Goal: Task Accomplishment & Management: Complete application form

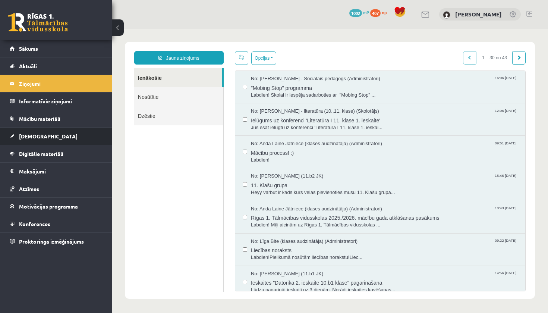
click at [46, 130] on link "[DEMOGRAPHIC_DATA]" at bounding box center [56, 135] width 93 height 17
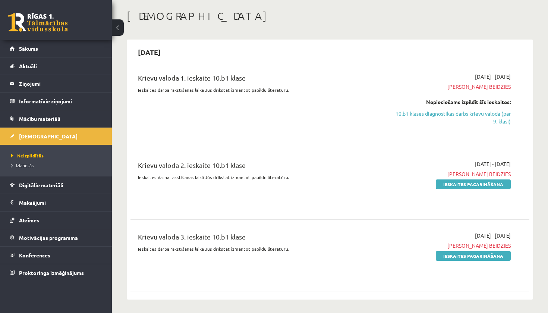
scroll to position [34, 0]
click at [411, 112] on link "10.b1 klases diagnostikas darbs krievu valodā (par 9. klasi)" at bounding box center [452, 118] width 117 height 16
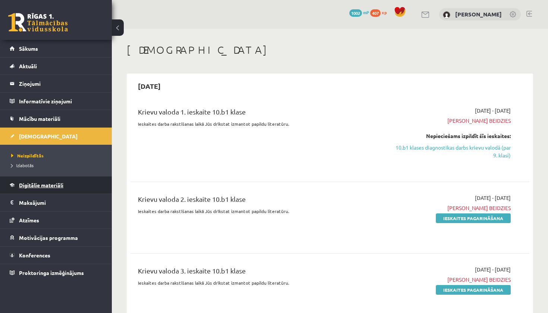
click at [60, 187] on span "Digitālie materiāli" at bounding box center [41, 184] width 44 height 7
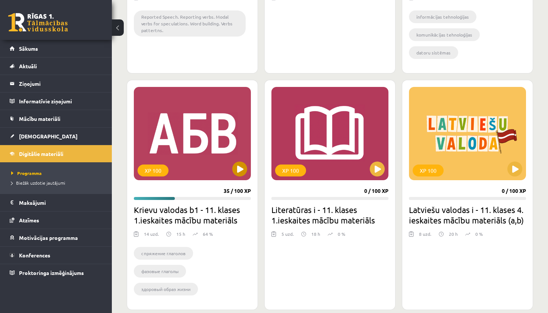
scroll to position [1078, 0]
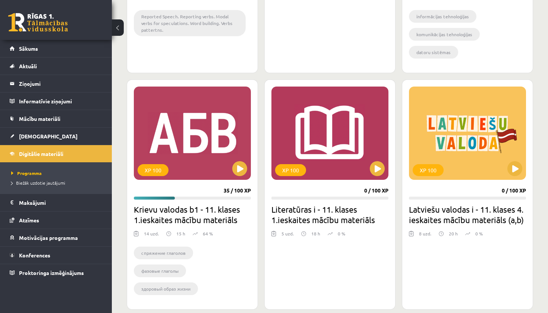
click at [224, 204] on h2 "Krievu valodas b1 - 11. klases 1.ieskaites mācību materiāls" at bounding box center [192, 214] width 117 height 21
click at [236, 161] on button at bounding box center [239, 168] width 15 height 15
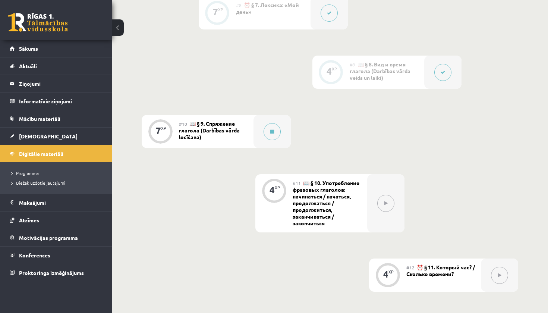
scroll to position [704, 0]
click at [222, 136] on div "#10 📖 § 9. Спряжение глагола (Darbības vārda locīšana)" at bounding box center [216, 132] width 74 height 33
click at [271, 134] on icon at bounding box center [272, 133] width 4 height 4
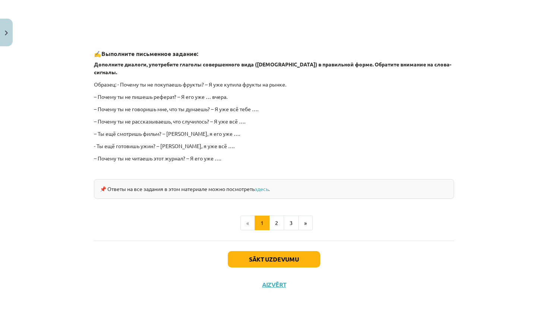
scroll to position [586, 0]
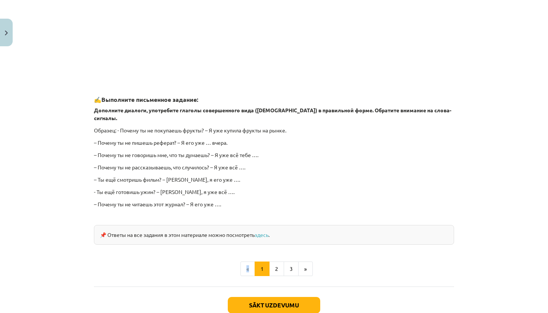
click at [251, 261] on li "«" at bounding box center [247, 268] width 15 height 15
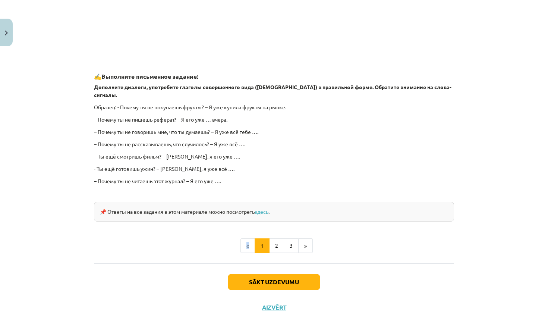
scroll to position [607, 0]
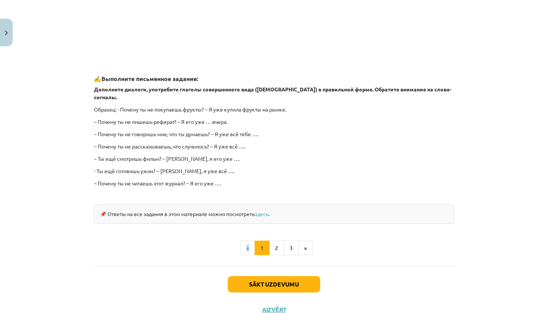
click at [252, 276] on button "Sākt uzdevumu" at bounding box center [274, 284] width 92 height 16
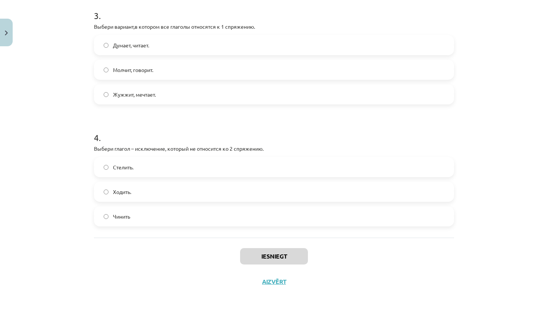
scroll to position [724, 0]
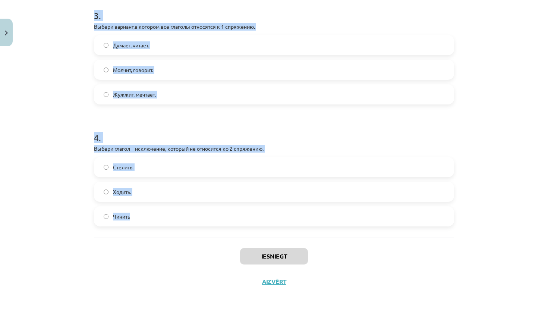
drag, startPoint x: 94, startPoint y: 172, endPoint x: 132, endPoint y: 232, distance: 70.7
copy form "Выбери вариант с глаголами во 2 спряжении. Жужжит, мечтает. Думает, читает. Мол…"
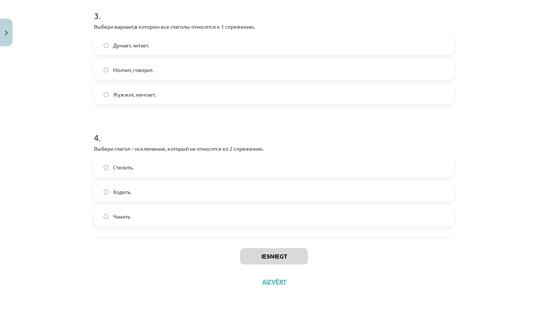
click at [81, 98] on div "Mācību tēma: Krievu valodas b1 - 11. klases 1.ieskaites mācību materiāls #10 📖 …" at bounding box center [274, 156] width 548 height 313
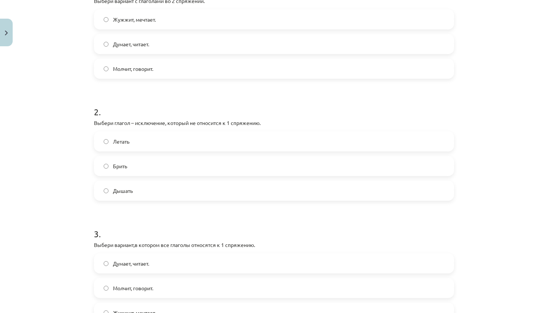
scroll to position [209, 0]
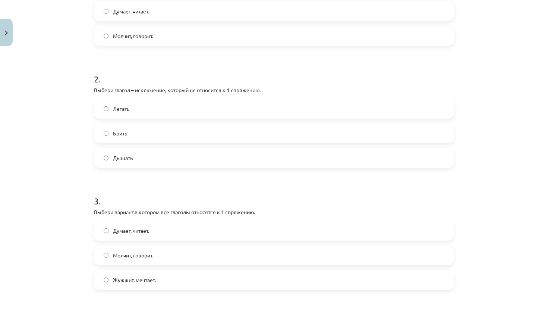
click at [130, 39] on span "Молчит, говорит." at bounding box center [133, 36] width 40 height 8
click at [136, 137] on label "Брить" at bounding box center [274, 133] width 358 height 19
click at [130, 228] on span "Думает, читает." at bounding box center [131, 230] width 36 height 8
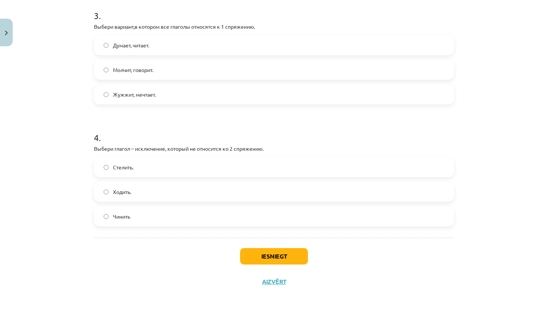
scroll to position [396, 0]
click at [151, 164] on label "Стелить." at bounding box center [274, 167] width 358 height 19
click at [263, 251] on button "Iesniegt" at bounding box center [274, 256] width 68 height 16
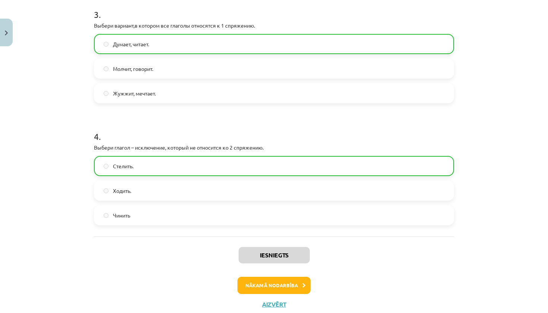
click at [294, 289] on button "Nākamā nodarbība" at bounding box center [273, 284] width 73 height 17
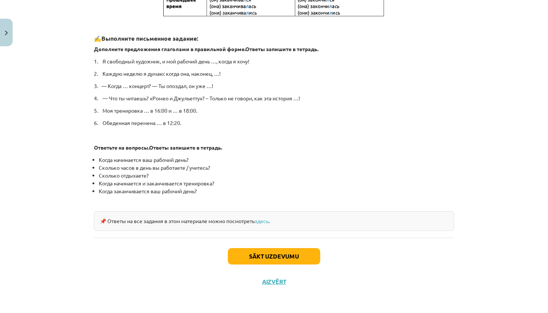
scroll to position [349, 0]
click at [294, 260] on button "Sākt uzdevumu" at bounding box center [274, 256] width 92 height 16
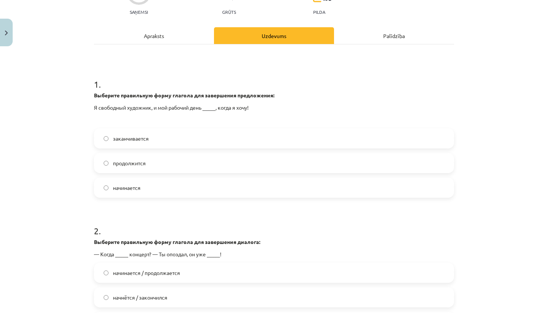
scroll to position [99, 0]
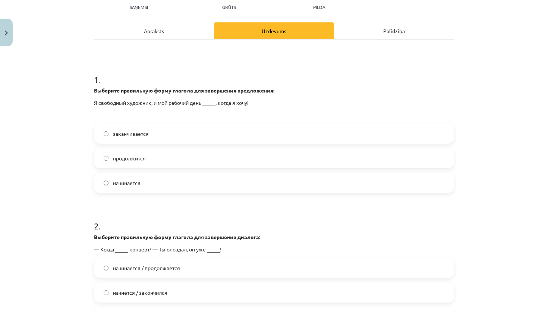
click at [162, 34] on div "Apraksts" at bounding box center [154, 30] width 120 height 17
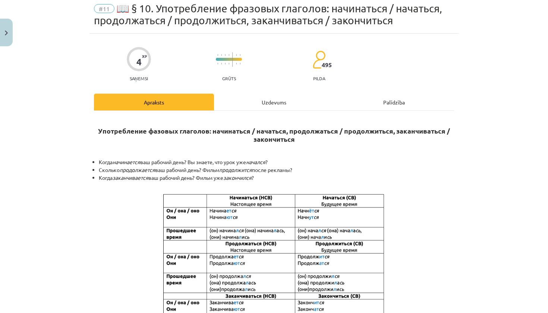
scroll to position [19, 0]
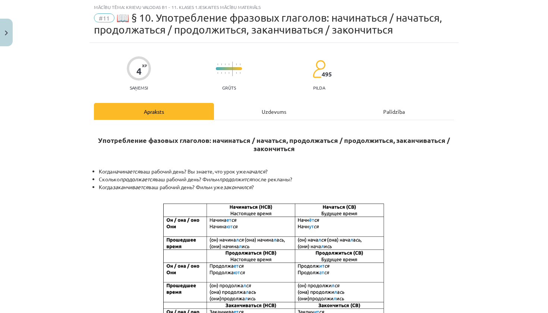
click at [262, 110] on div "Uzdevums" at bounding box center [274, 111] width 120 height 17
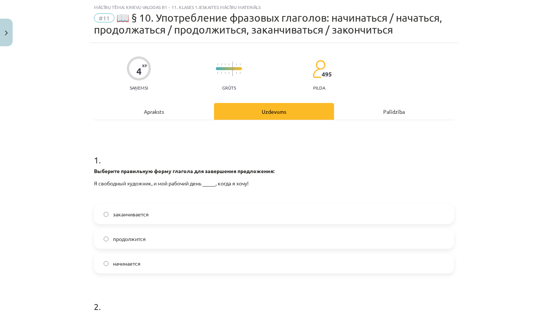
click at [181, 212] on label "заканчивается" at bounding box center [274, 213] width 358 height 19
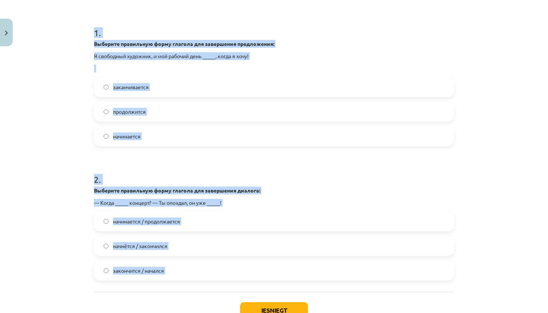
scroll to position [152, 0]
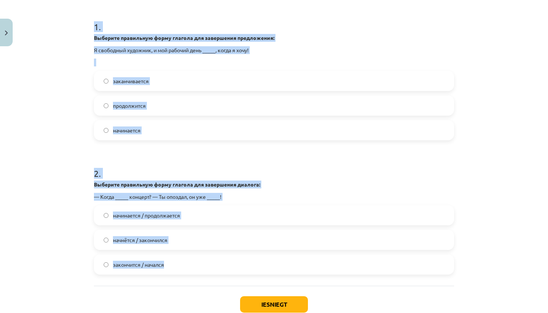
drag, startPoint x: 96, startPoint y: 143, endPoint x: 170, endPoint y: 268, distance: 145.1
click at [170, 268] on form "1 . Выберите правильную форму глагола для завершения предложения: Я свободный х…" at bounding box center [274, 142] width 360 height 266
copy form "1 . Выберите правильную форму глагола для завершения предложения: Я свободный х…"
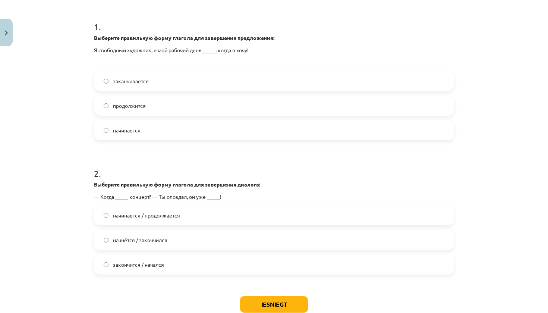
click at [72, 174] on div "Mācību tēma: Krievu valodas b1 - 11. klases 1.ieskaites mācību materiāls #11 📖 …" at bounding box center [274, 156] width 548 height 313
click at [112, 138] on label "начинается" at bounding box center [274, 130] width 358 height 19
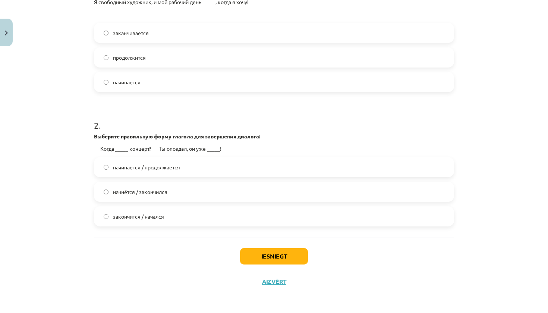
scroll to position [201, 0]
click at [173, 197] on label "начнётся / закончился" at bounding box center [274, 191] width 358 height 19
click at [266, 255] on button "Iesniegt" at bounding box center [274, 256] width 68 height 16
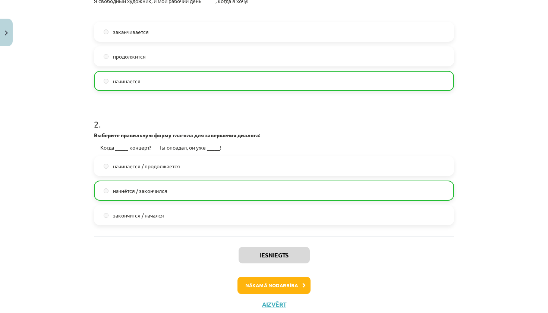
click at [269, 286] on button "Nākamā nodarbība" at bounding box center [273, 284] width 73 height 17
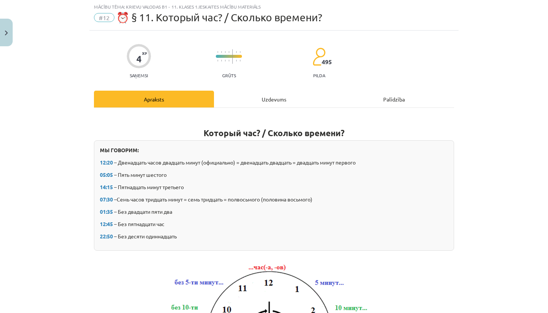
scroll to position [19, 0]
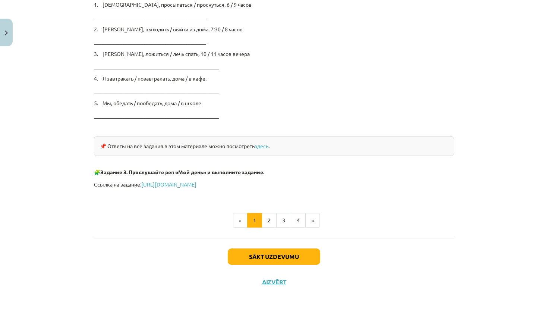
click at [270, 255] on button "Sākt uzdevumu" at bounding box center [274, 256] width 92 height 16
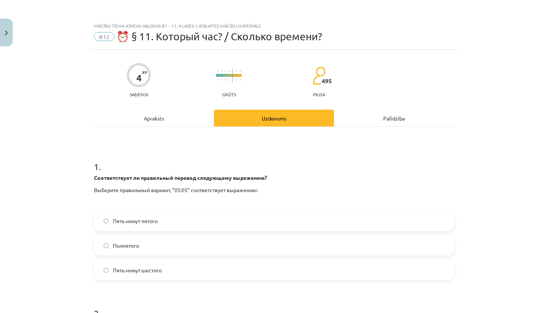
scroll to position [0, 0]
click at [214, 269] on label "Пять минут шестого" at bounding box center [274, 269] width 358 height 19
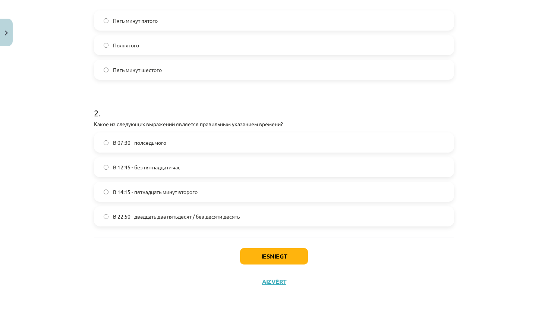
scroll to position [201, 0]
click at [207, 170] on label "В 12:45 - без пятнадцати час" at bounding box center [274, 167] width 358 height 19
click at [272, 255] on button "Iesniegt" at bounding box center [274, 256] width 68 height 16
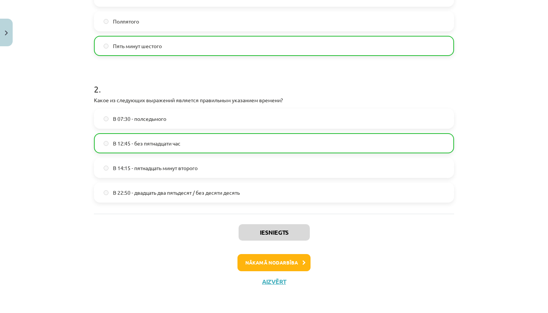
scroll to position [225, 0]
click at [282, 268] on button "Nākamā nodarbība" at bounding box center [273, 262] width 73 height 17
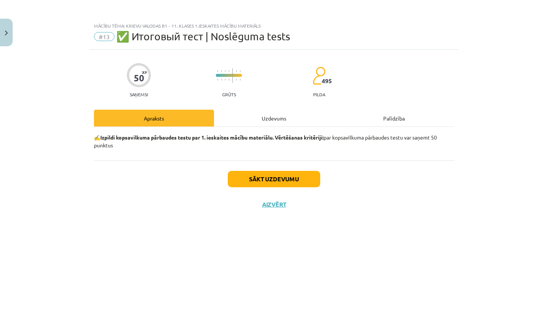
scroll to position [0, 0]
click at [281, 177] on button "Sākt uzdevumu" at bounding box center [274, 179] width 92 height 16
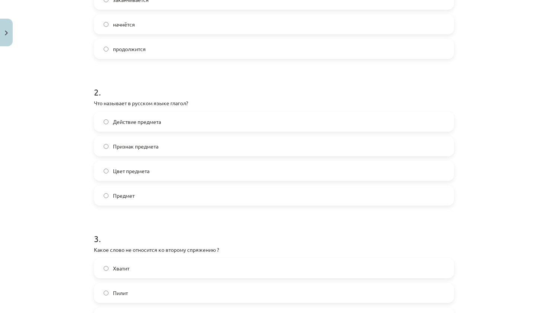
scroll to position [235, 0]
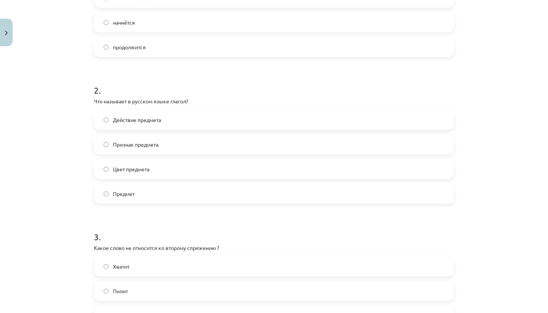
click at [129, 121] on span "Действие предмета" at bounding box center [137, 120] width 48 height 8
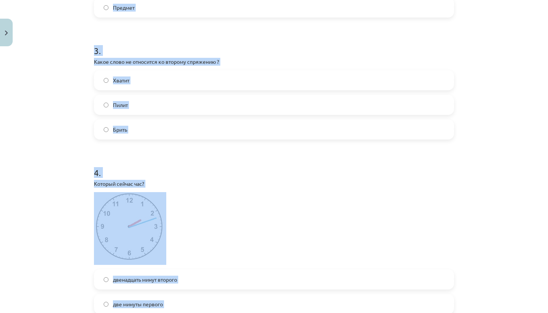
scroll to position [450, 0]
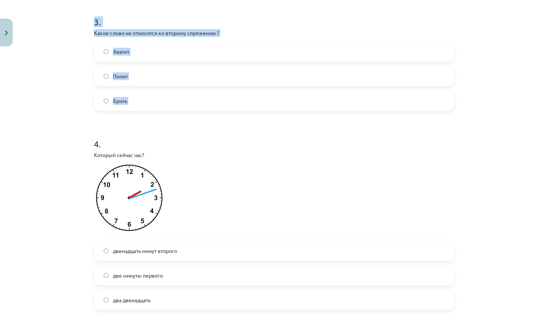
drag, startPoint x: 96, startPoint y: 60, endPoint x: 169, endPoint y: 135, distance: 104.8
copy form "1 . Выберите правильную форму глагола для завершения предложения: Обеденная пер…"
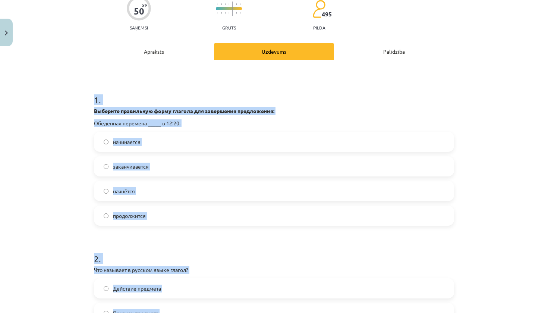
scroll to position [80, 0]
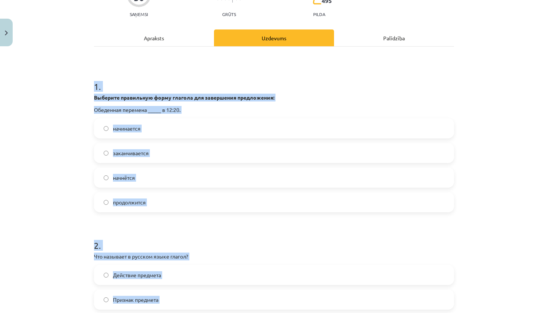
click at [54, 175] on div "Mācību tēma: Krievu valodas b1 - 11. klases 1.ieskaites mācību materiāls #13 ✅ …" at bounding box center [274, 156] width 548 height 313
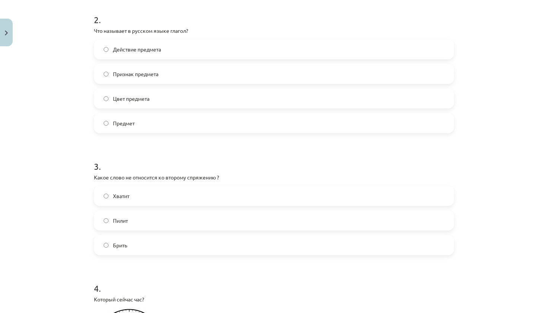
scroll to position [305, 0]
click at [141, 243] on label "Брить" at bounding box center [274, 245] width 358 height 19
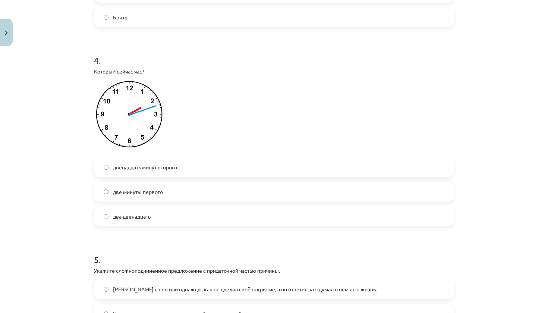
scroll to position [536, 0]
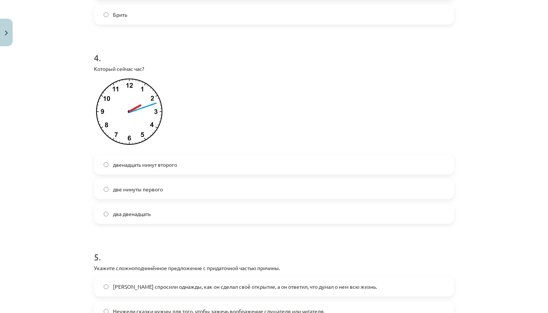
click at [159, 208] on label "два двенадцать" at bounding box center [274, 213] width 358 height 19
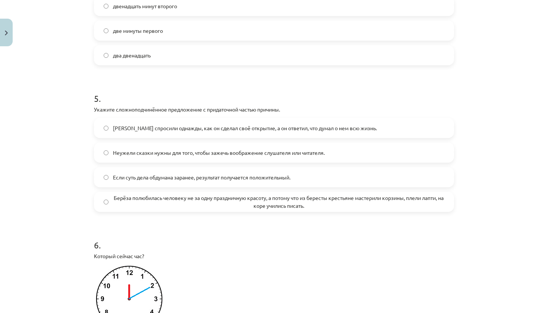
scroll to position [702, 0]
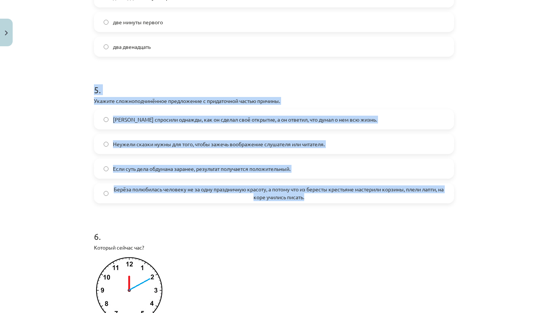
drag, startPoint x: 92, startPoint y: 88, endPoint x: 321, endPoint y: 196, distance: 252.9
click at [321, 196] on div "50 XP Saņemsi Grūts 495 pilda Apraksts Uzdevums Palīdzība 1 . Выберите правильн…" at bounding box center [273, 189] width 369 height 1684
copy div "5 . Укажите сложноподчинённое предложение с придаточной частью причины. Менделе…"
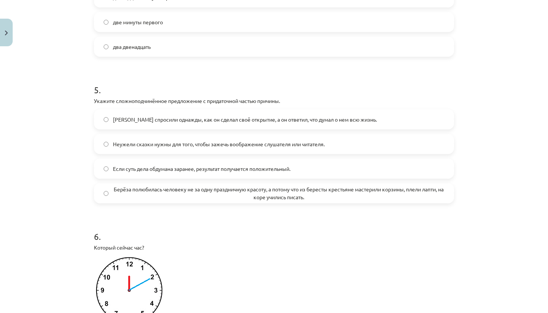
click at [181, 219] on h1 "6 ." at bounding box center [274, 229] width 360 height 23
click at [170, 191] on span "Берёза полюбилась человеку не за одну праздничную красоту, а потому что из бере…" at bounding box center [278, 193] width 331 height 16
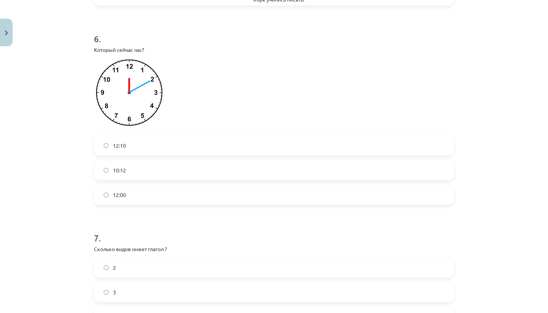
scroll to position [895, 0]
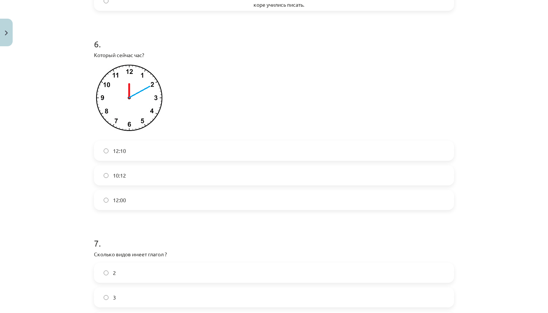
click at [166, 199] on label "12:00" at bounding box center [274, 199] width 358 height 19
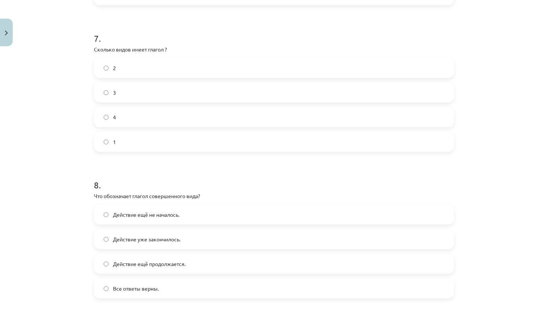
scroll to position [1103, 0]
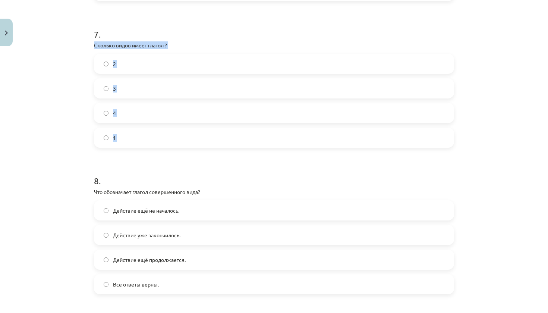
drag, startPoint x: 94, startPoint y: 47, endPoint x: 149, endPoint y: 156, distance: 122.3
copy div "Сколько видов имеет глагол ? 2 3 4 1"
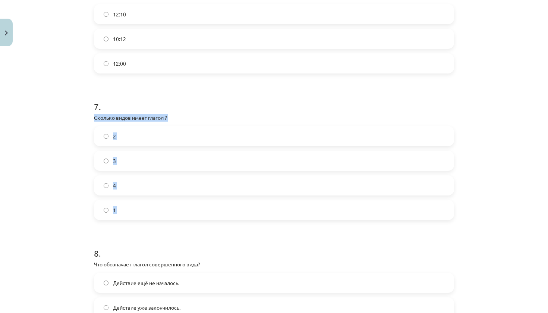
scroll to position [1003, 0]
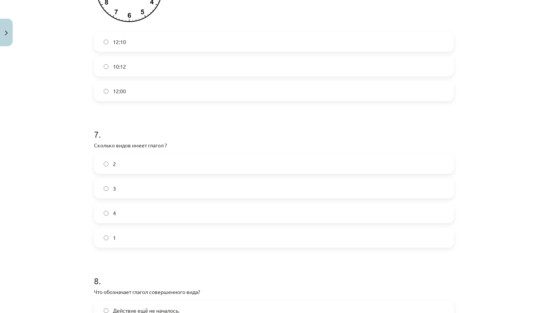
click at [89, 143] on div "Mācību tēma: Krievu valodas b1 - 11. klases 1.ieskaites mācību materiāls #13 ✅ …" at bounding box center [274, 156] width 548 height 313
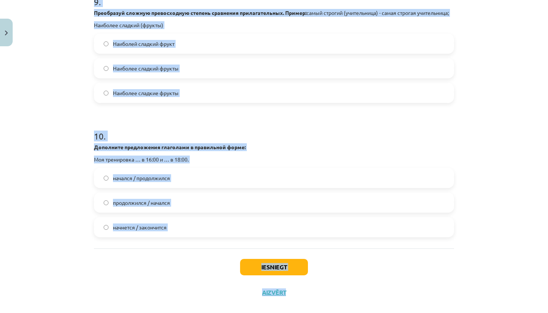
scroll to position [1428, 0]
drag, startPoint x: 93, startPoint y: 132, endPoint x: 181, endPoint y: 234, distance: 134.4
copy form "7 . Сколько видов имеет глагол ? 2 3 4 1 8 . Что обозначает глагол совершенного…"
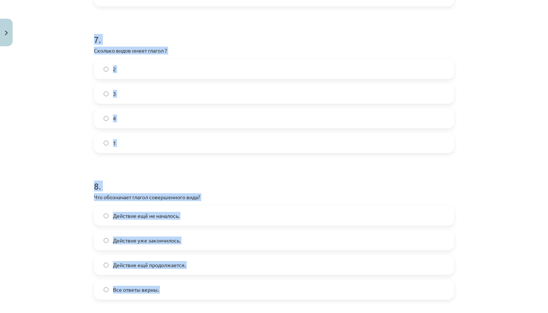
scroll to position [1097, 0]
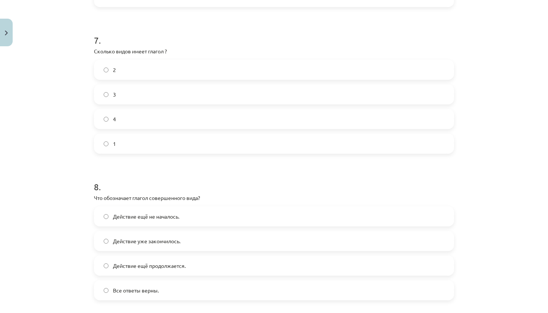
click at [79, 156] on div "Mācību tēma: Krievu valodas b1 - 11. klases 1.ieskaites mācību materiāls #13 ✅ …" at bounding box center [274, 156] width 548 height 313
click at [151, 54] on p "Сколько видов имеет глагол ?" at bounding box center [274, 51] width 360 height 8
click at [151, 62] on label "2" at bounding box center [274, 69] width 358 height 19
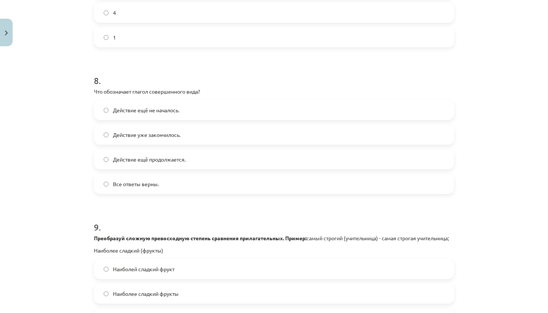
scroll to position [1209, 0]
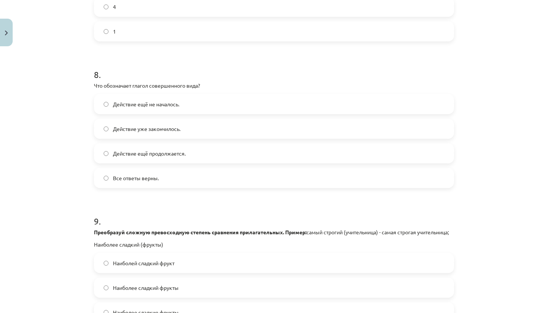
click at [170, 134] on label "Действие уже закончилось." at bounding box center [274, 128] width 358 height 19
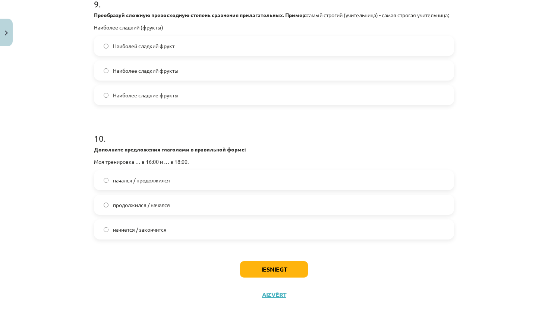
scroll to position [1418, 0]
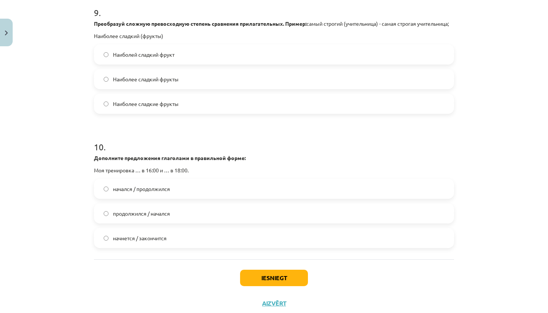
click at [219, 87] on label "Наиболее сладкий фрукты" at bounding box center [274, 79] width 358 height 19
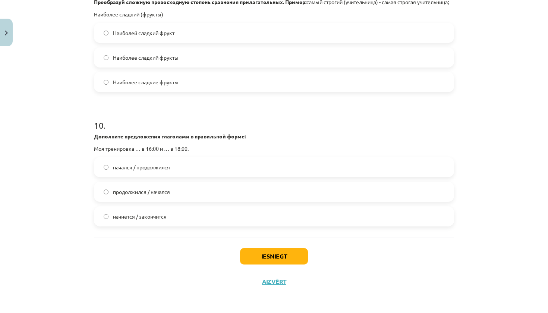
scroll to position [1448, 0]
click at [261, 79] on label "Наиболее сладкие фрукты" at bounding box center [274, 82] width 358 height 19
click at [146, 218] on span "начнется / закончится" at bounding box center [140, 216] width 54 height 8
click at [269, 260] on button "Iesniegt" at bounding box center [274, 256] width 68 height 16
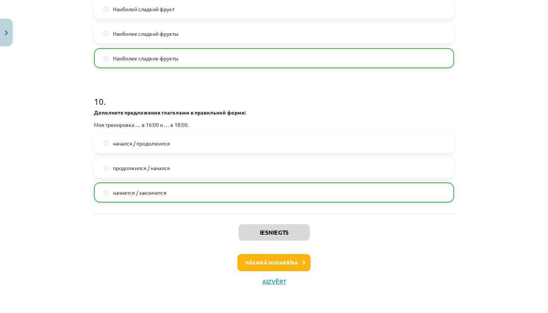
scroll to position [1472, 0]
click at [280, 262] on button "Nākamā nodarbība" at bounding box center [273, 262] width 73 height 17
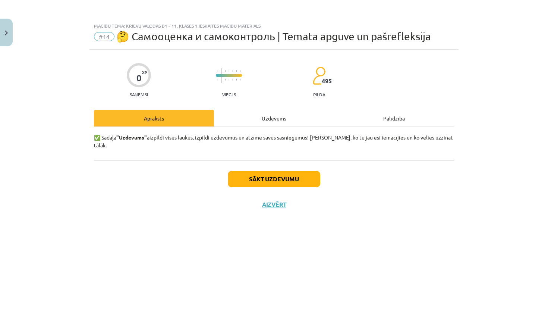
click at [290, 174] on button "Sākt uzdevumu" at bounding box center [274, 179] width 92 height 16
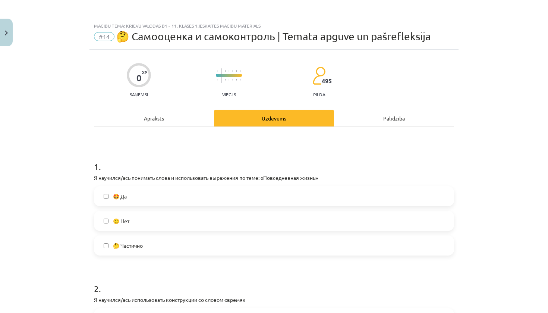
click at [221, 184] on div "1 . Я научился/ась понимать слова и использовать выражения по теме: «Повседневн…" at bounding box center [274, 201] width 360 height 107
click at [219, 188] on label "🤩 Да" at bounding box center [274, 196] width 358 height 19
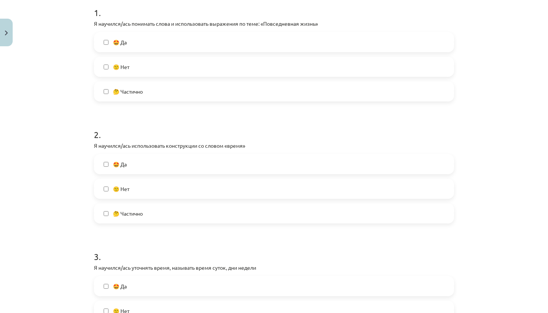
scroll to position [155, 0]
click at [210, 211] on label "🤔 Частично" at bounding box center [274, 212] width 358 height 19
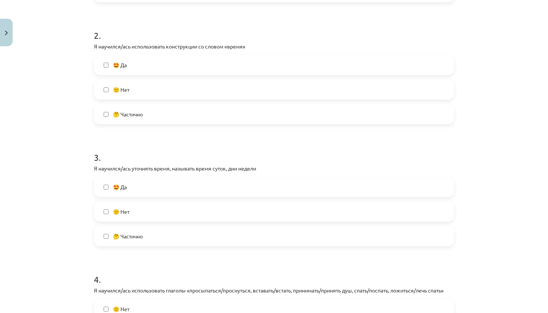
scroll to position [254, 0]
click at [183, 208] on label "🙁 Нет" at bounding box center [274, 210] width 358 height 19
click at [188, 193] on label "🤩 Да" at bounding box center [274, 185] width 358 height 19
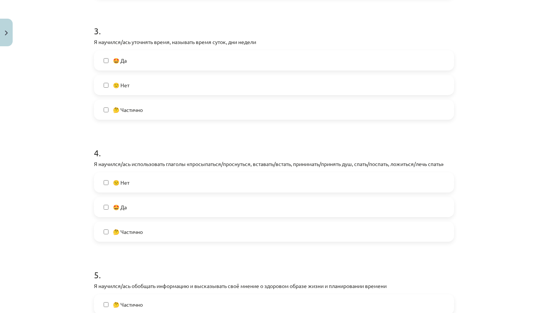
scroll to position [381, 0]
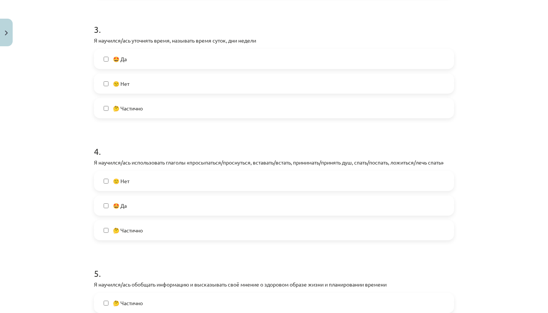
click at [196, 209] on label "🤩 Да" at bounding box center [274, 205] width 358 height 19
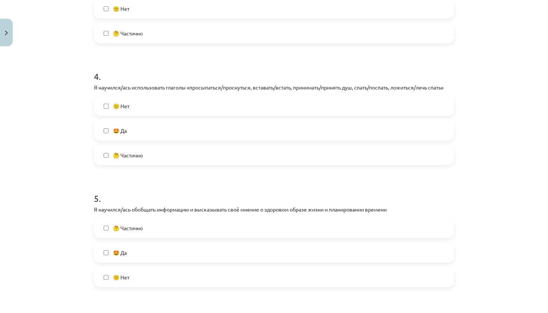
scroll to position [456, 0]
click at [163, 245] on label "🤩 Да" at bounding box center [274, 251] width 358 height 19
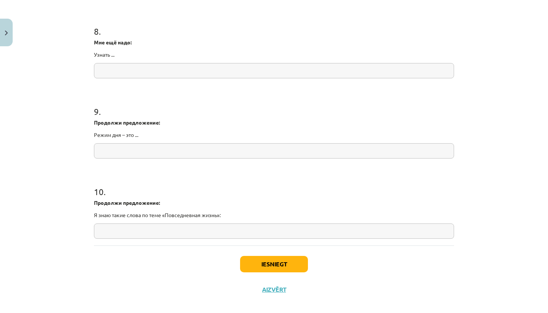
scroll to position [952, 0]
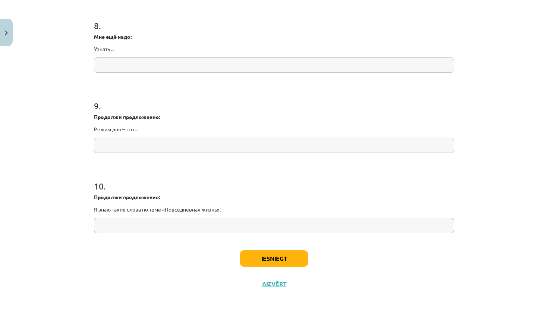
click at [270, 259] on button "Iesniegt" at bounding box center [274, 258] width 68 height 16
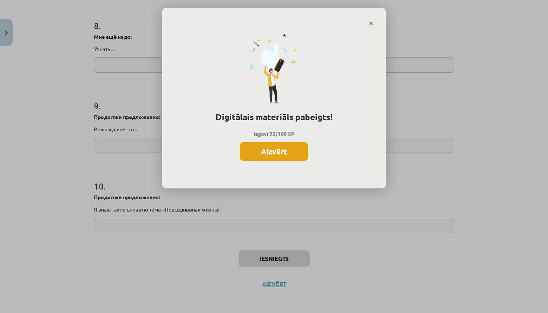
click at [280, 151] on button "Aizvērt" at bounding box center [273, 151] width 69 height 19
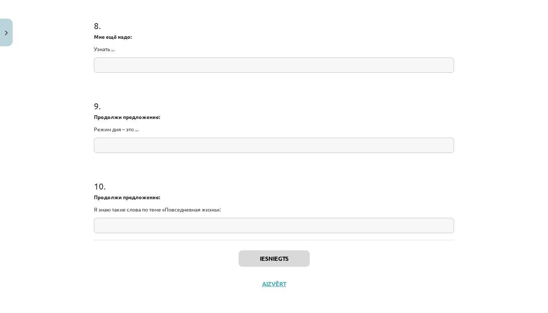
click at [277, 283] on button "Aizvērt" at bounding box center [274, 283] width 28 height 7
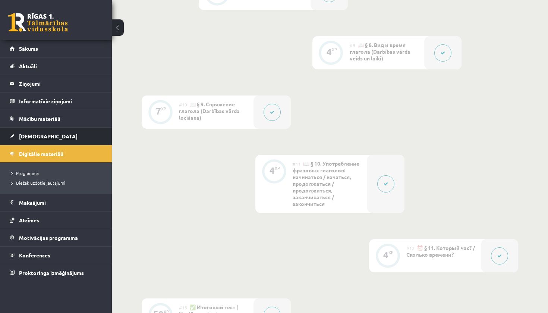
click at [57, 137] on link "[DEMOGRAPHIC_DATA]" at bounding box center [56, 135] width 93 height 17
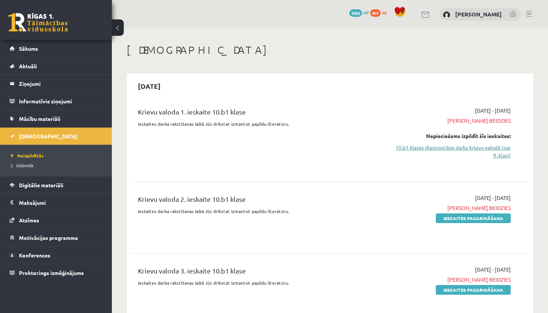
click at [473, 150] on link "10.b1 klases diagnostikas darbs krievu valodā (par 9. klasi)" at bounding box center [452, 151] width 117 height 16
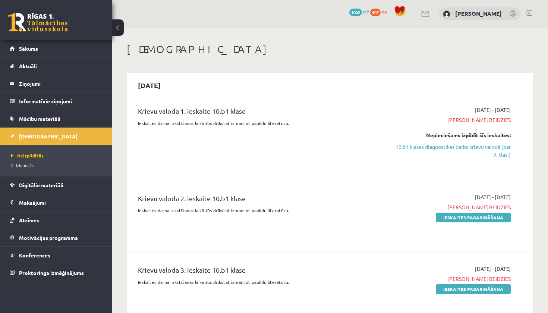
click at [494, 120] on span "[PERSON_NAME] beidzies" at bounding box center [452, 120] width 117 height 8
click at [491, 135] on div "Nepieciešams izpildīt šīs ieskaites:" at bounding box center [452, 135] width 117 height 8
click at [467, 147] on link "10.b1 klases diagnostikas darbs krievu valodā (par 9. klasi)" at bounding box center [452, 151] width 117 height 16
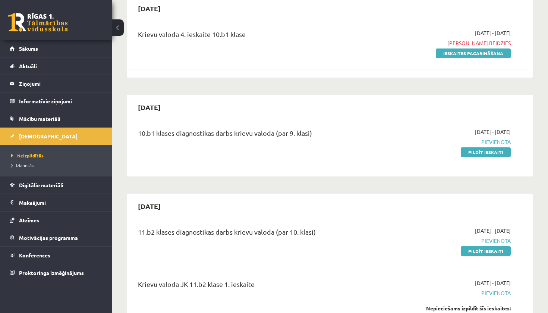
scroll to position [356, 0]
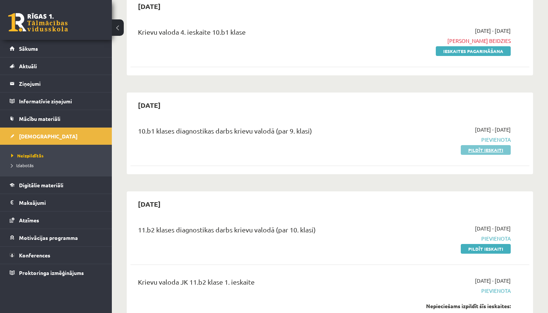
click at [501, 149] on link "Pildīt ieskaiti" at bounding box center [485, 150] width 50 height 10
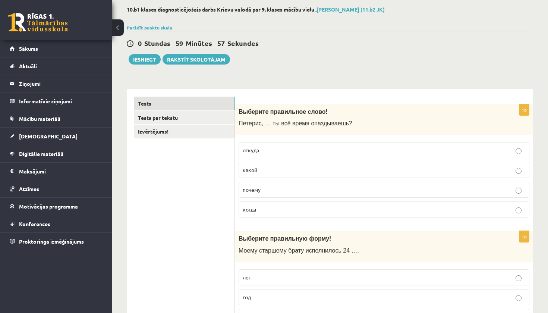
scroll to position [45, 0]
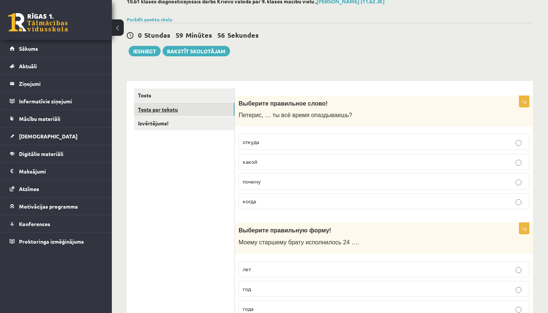
click at [207, 111] on link "Tests par tekstu" at bounding box center [184, 109] width 100 height 14
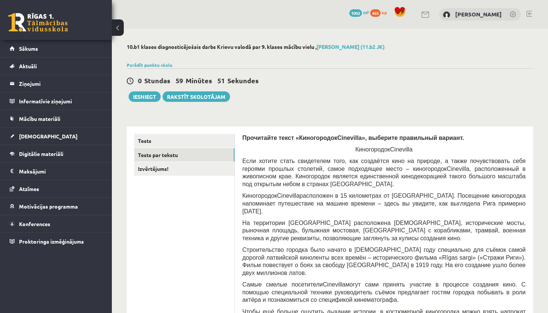
scroll to position [0, 0]
click at [187, 165] on link "Izvērtējums!" at bounding box center [184, 169] width 100 height 14
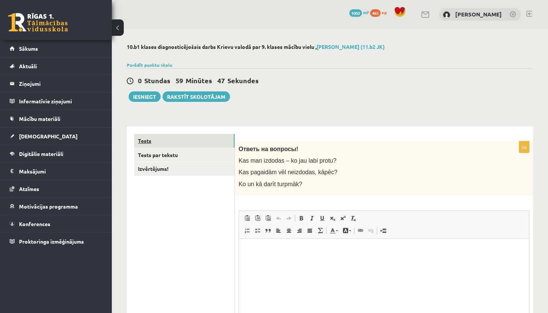
click at [204, 142] on link "Tests" at bounding box center [184, 141] width 100 height 14
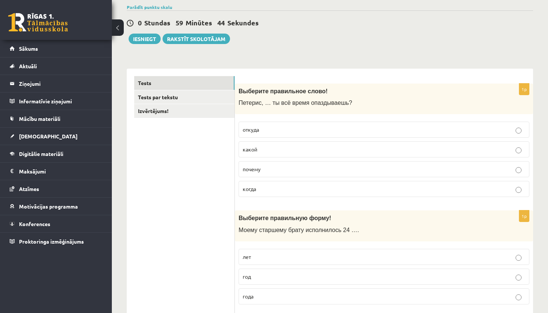
scroll to position [58, 0]
click at [293, 164] on label "почему" at bounding box center [383, 169] width 291 height 16
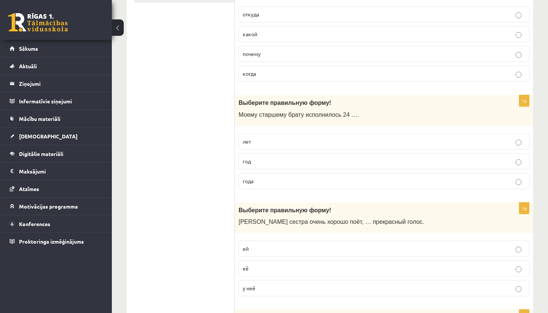
scroll to position [173, 0]
click at [293, 177] on p "года" at bounding box center [383, 181] width 282 height 8
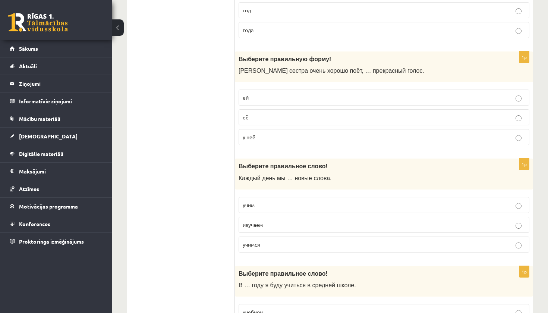
scroll to position [324, 0]
click at [288, 132] on p "у неё" at bounding box center [383, 136] width 282 height 8
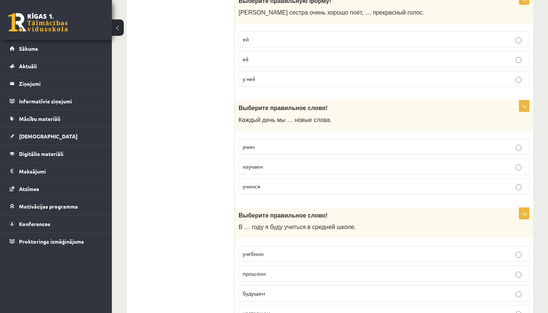
scroll to position [384, 0]
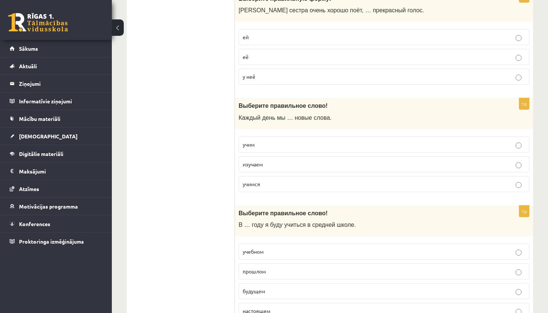
click at [308, 142] on p "учим" at bounding box center [383, 144] width 282 height 8
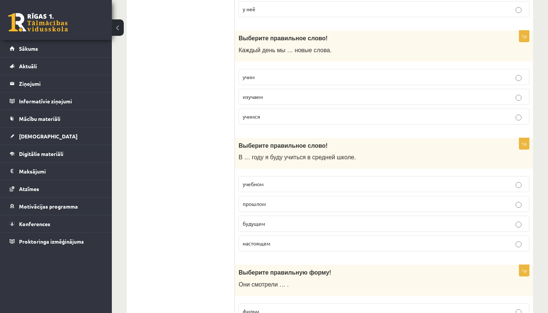
scroll to position [457, 0]
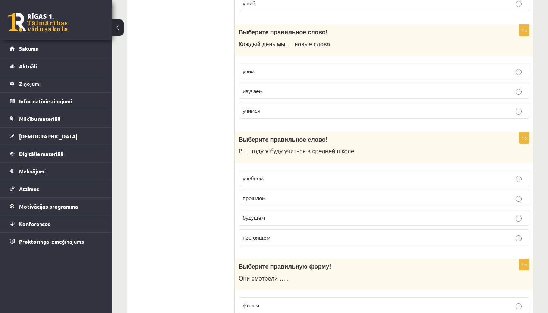
click at [289, 215] on p "будущем" at bounding box center [383, 217] width 282 height 8
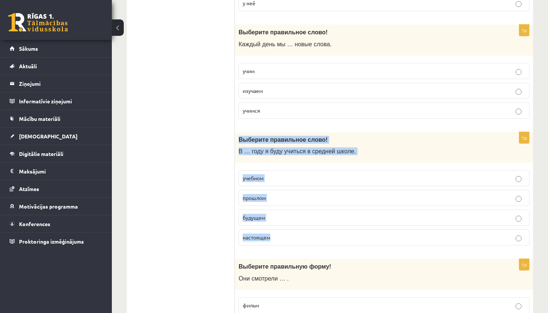
drag, startPoint x: 240, startPoint y: 139, endPoint x: 284, endPoint y: 233, distance: 103.6
click at [284, 233] on div "1p Выберите правильное слово! В … году я буду учиться в средней школе. учебном …" at bounding box center [384, 192] width 298 height 120
copy div "Выберите правильное слово! В … году я буду учиться в средней школе. учебном про…"
drag, startPoint x: 284, startPoint y: 233, endPoint x: 323, endPoint y: 202, distance: 49.3
click at [323, 202] on label "прошлом" at bounding box center [383, 198] width 291 height 16
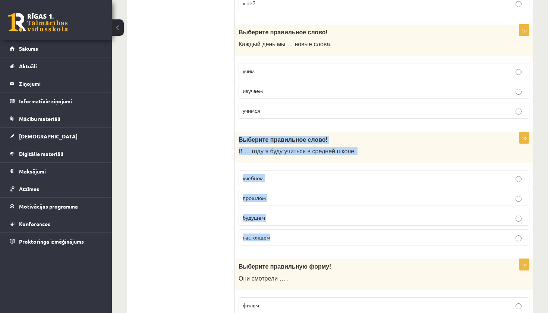
copy div "Выберите правильное слово! В … году я буду учиться в средней школе. учебном про…"
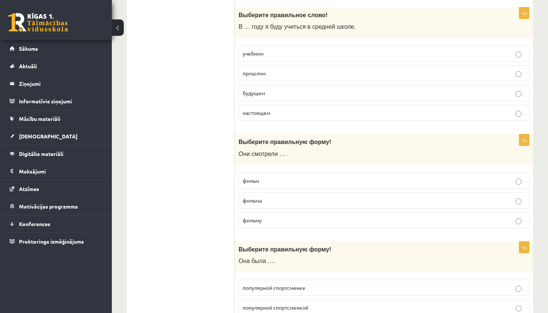
scroll to position [583, 0]
click at [314, 177] on p "фильм" at bounding box center [383, 180] width 282 height 8
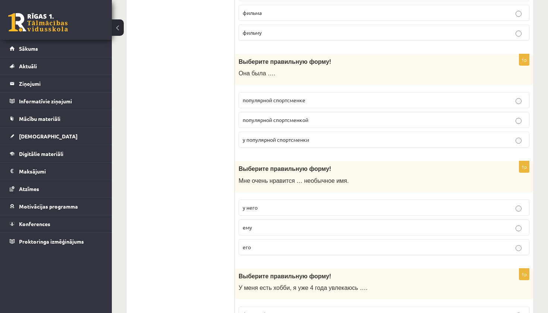
scroll to position [770, 0]
click at [301, 117] on span "популярной спортсменкой" at bounding box center [275, 119] width 66 height 7
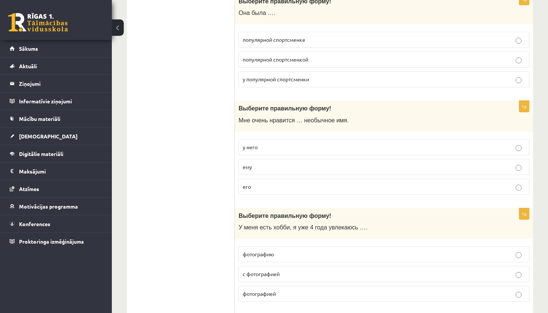
scroll to position [829, 0]
click at [294, 187] on label "его" at bounding box center [383, 186] width 291 height 16
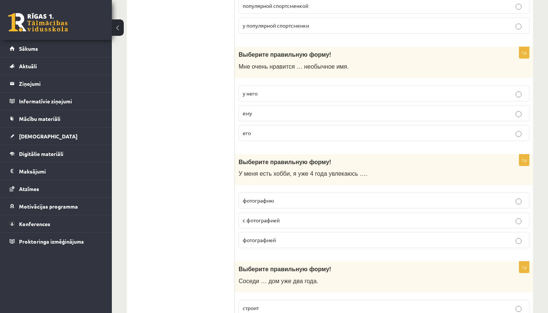
scroll to position [881, 0]
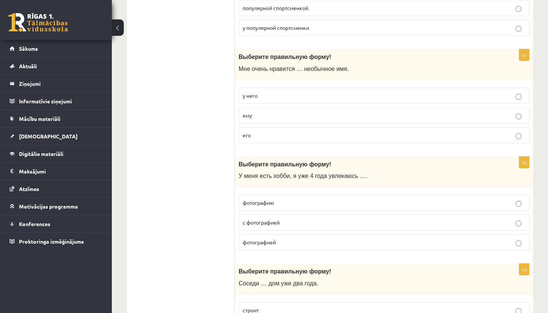
click at [291, 238] on p "фотографией" at bounding box center [383, 242] width 282 height 8
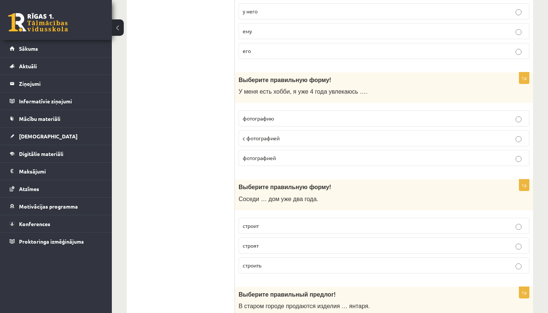
scroll to position [1015, 0]
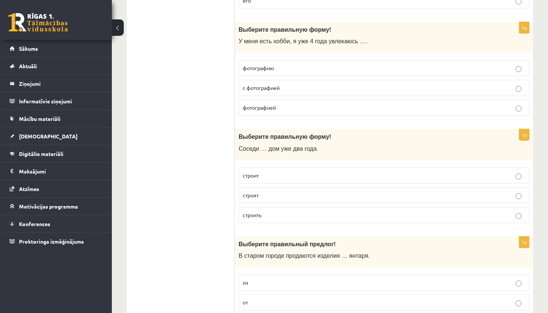
click at [283, 187] on label "строят" at bounding box center [383, 195] width 291 height 16
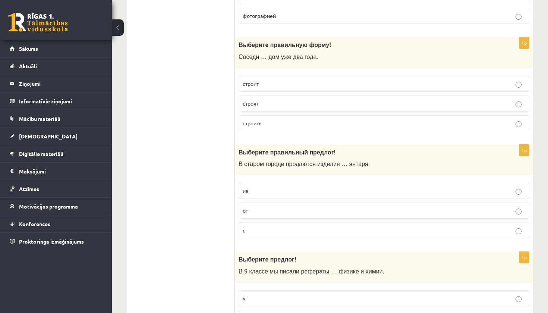
scroll to position [1106, 0]
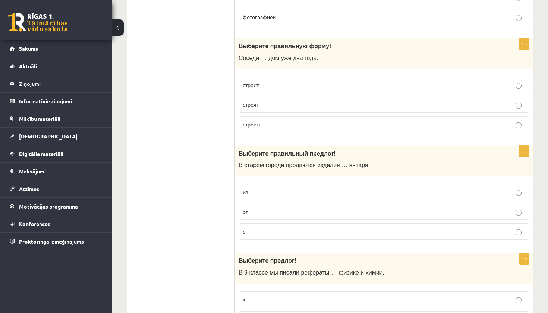
click at [297, 188] on p "из" at bounding box center [383, 192] width 282 height 8
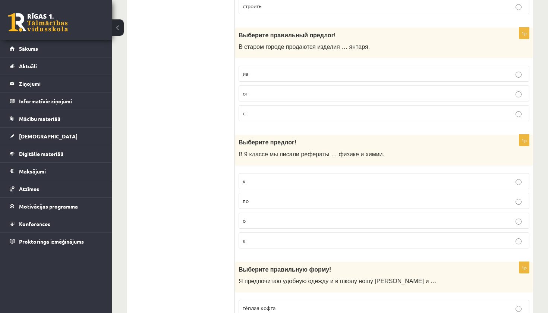
scroll to position [1224, 0]
click at [288, 196] on p "по" at bounding box center [383, 200] width 282 height 8
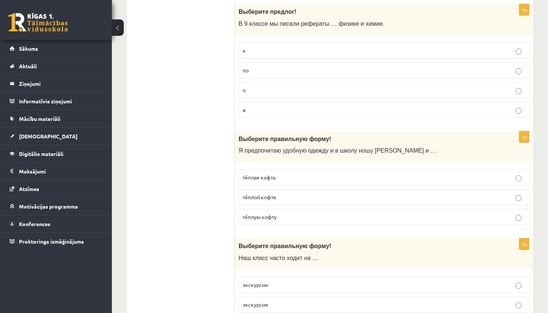
scroll to position [1355, 0]
click at [283, 212] on p "тёплую кофту" at bounding box center [383, 216] width 282 height 8
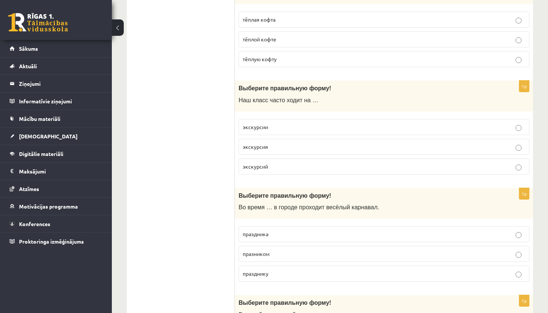
scroll to position [1512, 0]
click at [272, 124] on p "экскурсии" at bounding box center [383, 127] width 282 height 8
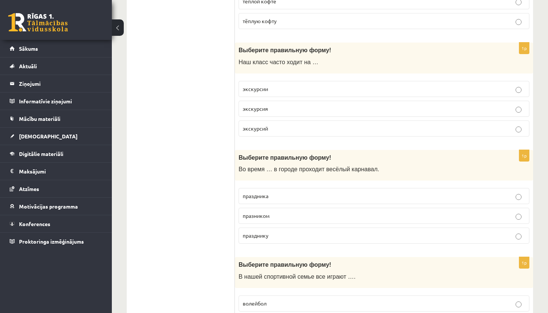
scroll to position [1552, 0]
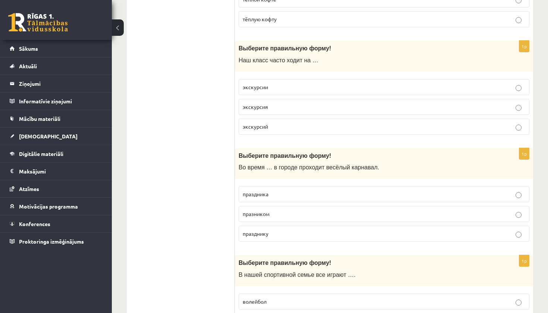
click at [276, 190] on p "праздника" at bounding box center [383, 194] width 282 height 8
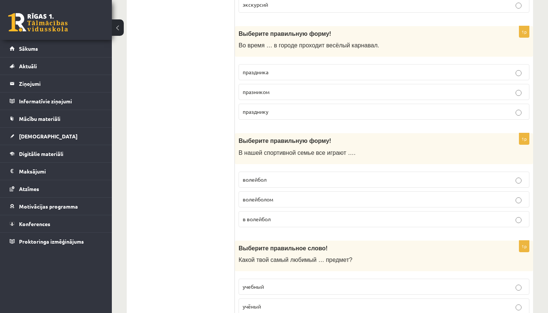
scroll to position [1674, 0]
click at [279, 215] on p "в волейбол" at bounding box center [383, 219] width 282 height 8
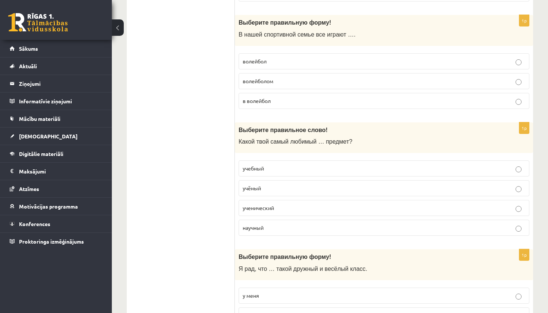
scroll to position [1793, 0]
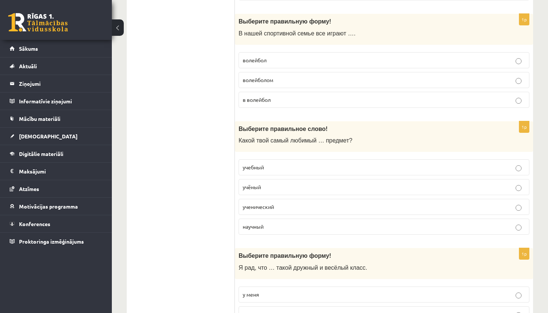
click at [293, 163] on p "учебный" at bounding box center [383, 167] width 282 height 8
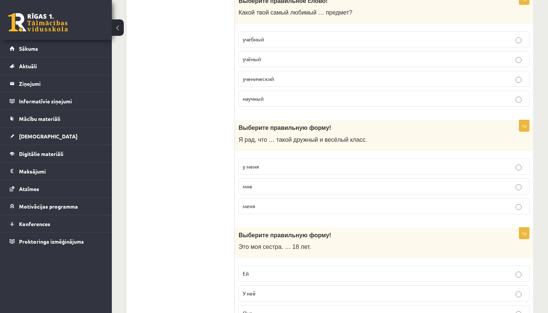
scroll to position [1922, 0]
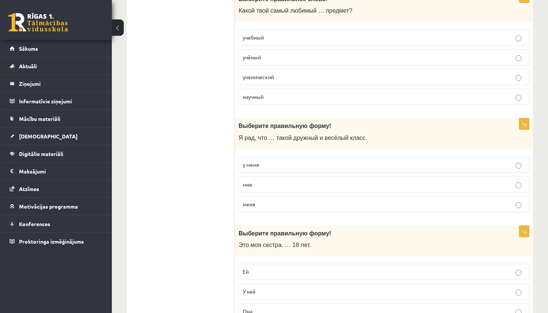
click at [306, 144] on div "1p Выберите правильную форму! Я рад, что … такой дружный и весёлый класс. у мен…" at bounding box center [384, 168] width 298 height 100
click at [308, 161] on p "у меня" at bounding box center [383, 165] width 282 height 8
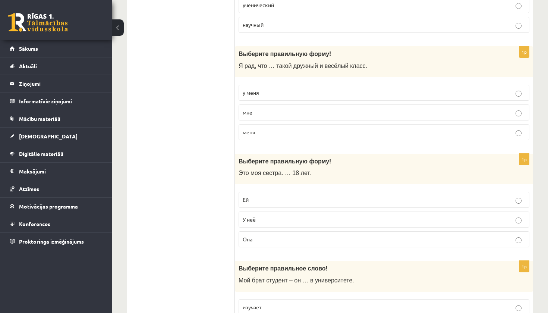
scroll to position [1999, 0]
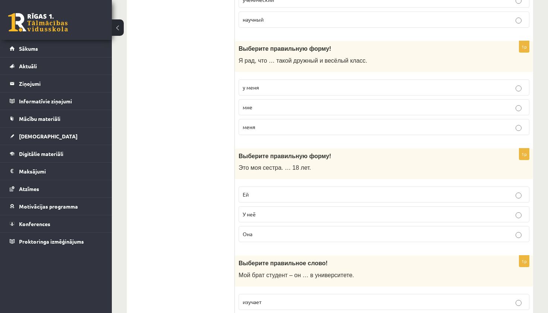
click at [282, 190] on p "Ей" at bounding box center [383, 194] width 282 height 8
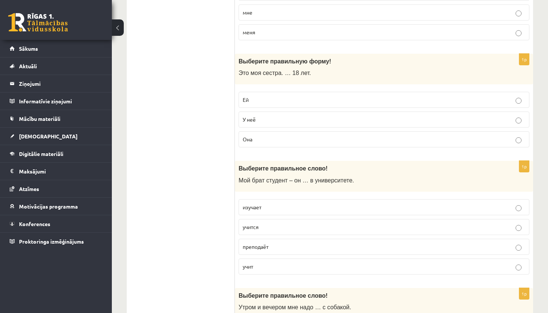
scroll to position [2095, 0]
click at [266, 222] on p "учится" at bounding box center [383, 226] width 282 height 8
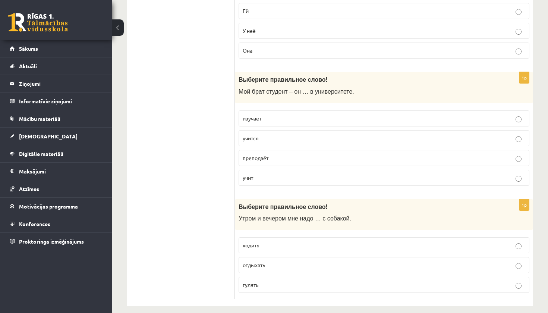
scroll to position [2182, 0]
click at [275, 281] on p "гулять" at bounding box center [383, 285] width 282 height 8
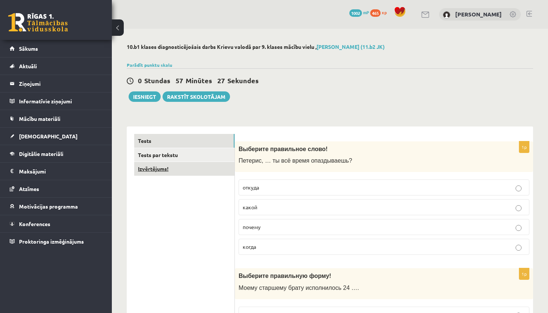
scroll to position [0, 0]
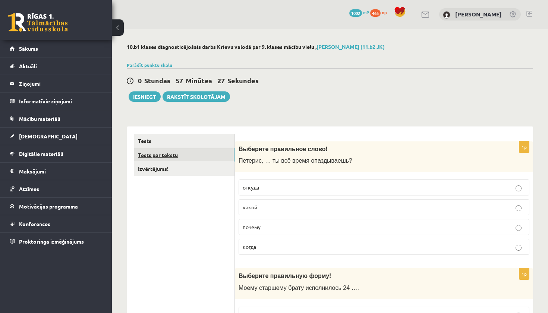
click at [192, 148] on link "Tests par tekstu" at bounding box center [184, 155] width 100 height 14
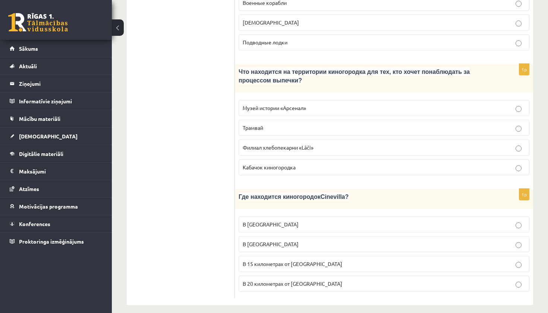
scroll to position [1049, 0]
click at [358, 260] on p "В 15 километрах от Тукумса" at bounding box center [383, 264] width 282 height 8
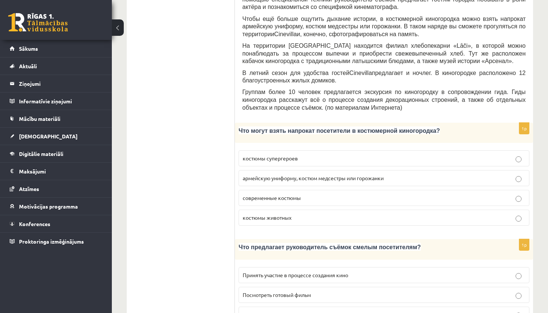
scroll to position [293, 0]
click at [337, 153] on p "костюмы супергероев" at bounding box center [383, 157] width 282 height 8
click at [347, 174] on span "армейскую униформу, костюм медсестры или горожанки" at bounding box center [312, 177] width 141 height 7
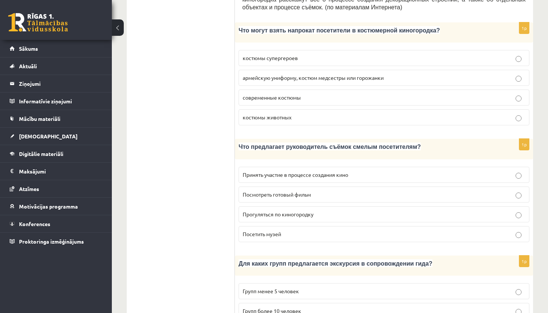
scroll to position [393, 0]
click at [344, 171] on span "Принять участие в процессе создания кино" at bounding box center [294, 174] width 105 height 7
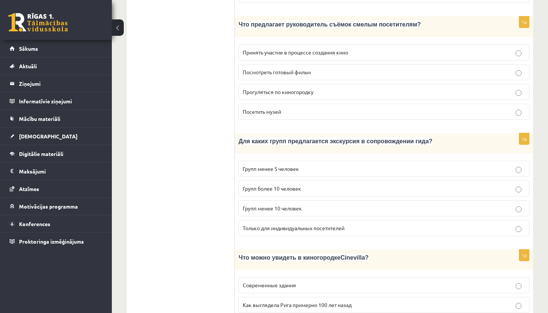
scroll to position [517, 0]
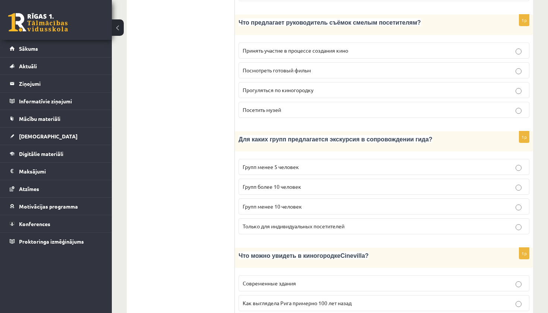
click at [324, 202] on p "Групп менее 10 человек" at bounding box center [383, 206] width 282 height 8
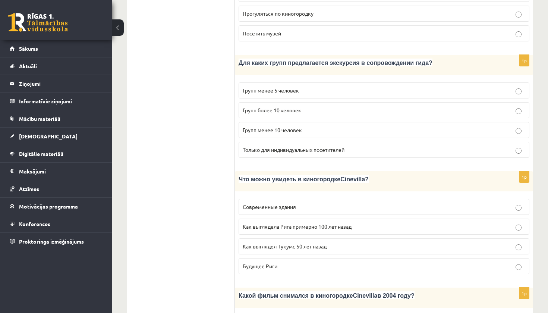
scroll to position [592, 0]
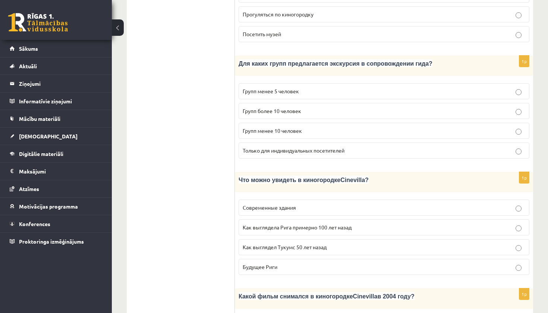
click at [384, 107] on p "Групп более 10 человек" at bounding box center [383, 111] width 282 height 8
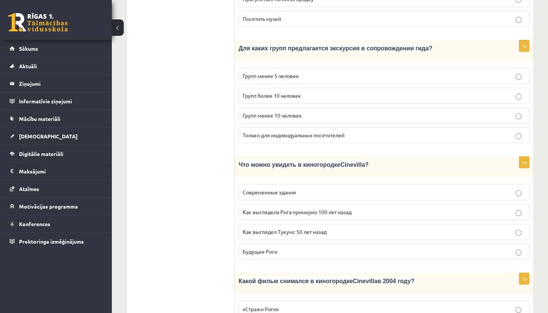
scroll to position [609, 0]
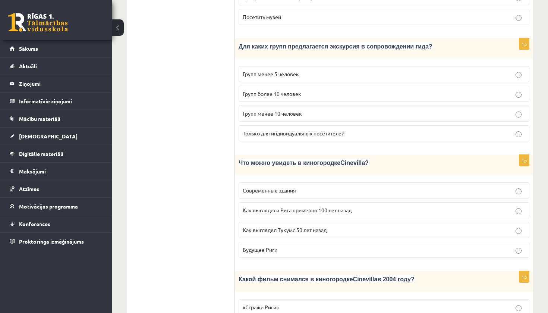
click at [317, 206] on span "Как выглядела Рига примерно 100 лет назад" at bounding box center [296, 209] width 109 height 7
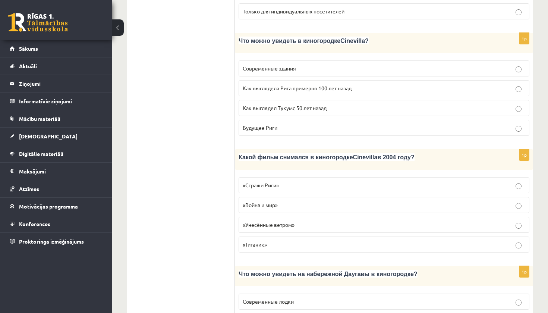
scroll to position [732, 0]
click at [318, 177] on label "«Стражи Риги»" at bounding box center [383, 185] width 291 height 16
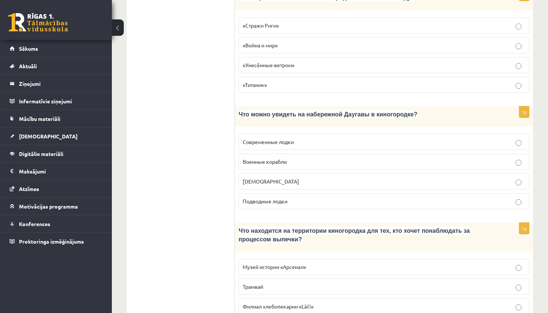
scroll to position [891, 0]
click at [318, 157] on p "Военные корабли" at bounding box center [383, 161] width 282 height 8
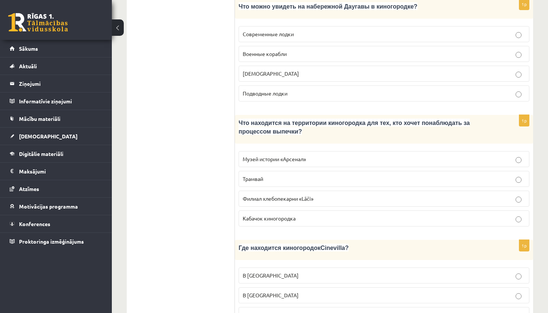
scroll to position [999, 0]
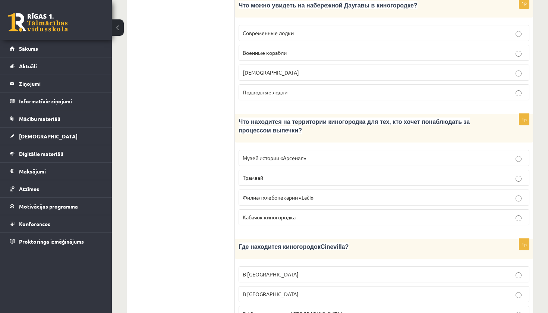
click at [295, 193] on p "Филиал хлебопекарни «Lāči»" at bounding box center [383, 197] width 282 height 8
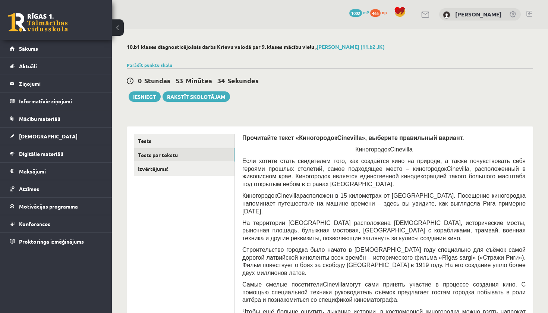
scroll to position [0, 0]
click at [188, 168] on link "Izvērtējums!" at bounding box center [184, 169] width 100 height 14
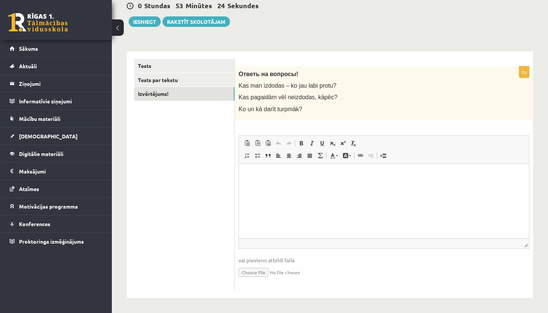
scroll to position [74, 0]
click at [292, 185] on html at bounding box center [384, 175] width 290 height 23
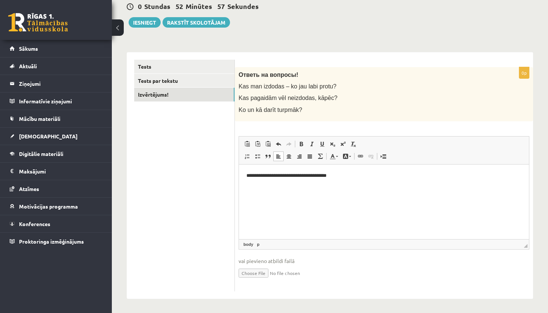
click at [325, 175] on p "**********" at bounding box center [383, 174] width 275 height 7
click at [340, 176] on p "**********" at bounding box center [383, 174] width 275 height 7
click at [382, 176] on p "**********" at bounding box center [383, 174] width 275 height 7
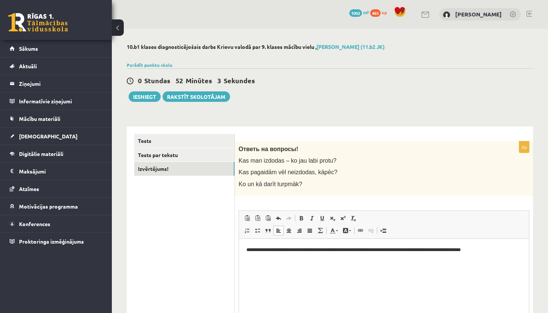
scroll to position [0, 0]
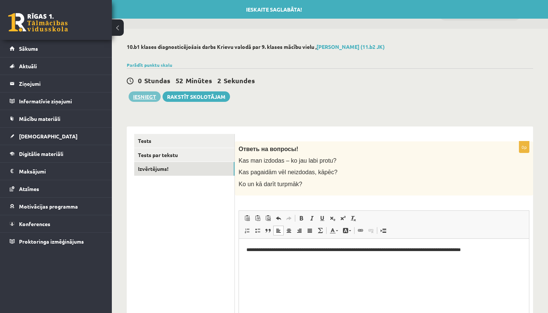
click at [146, 94] on button "Iesniegt" at bounding box center [145, 96] width 32 height 10
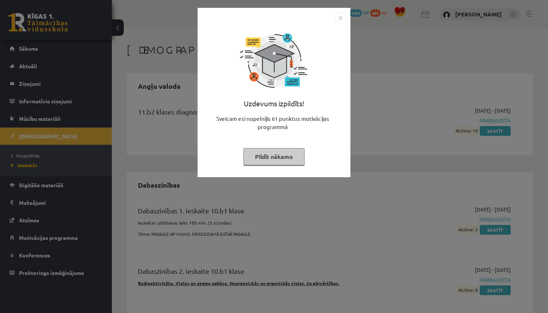
click at [283, 152] on button "Pildīt nākamo" at bounding box center [273, 156] width 61 height 17
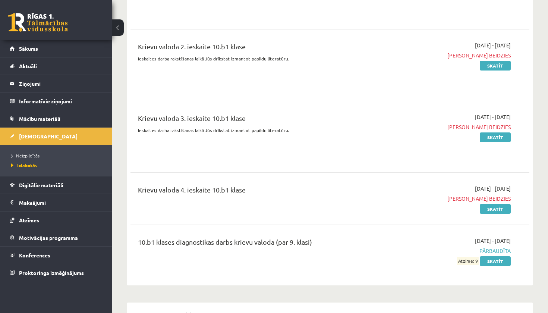
scroll to position [1217, 0]
click at [67, 135] on link "[DEMOGRAPHIC_DATA]" at bounding box center [56, 135] width 93 height 17
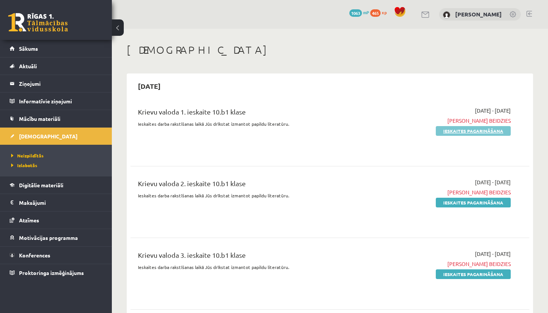
click at [450, 132] on link "Ieskaites pagarināšana" at bounding box center [472, 131] width 75 height 10
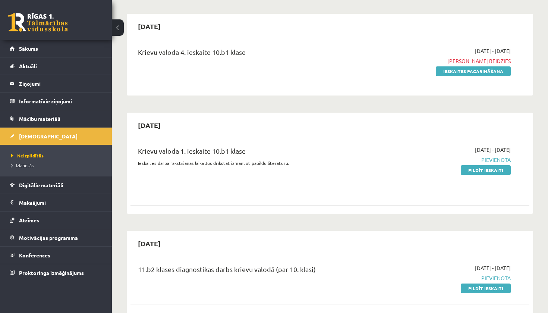
scroll to position [254, 0]
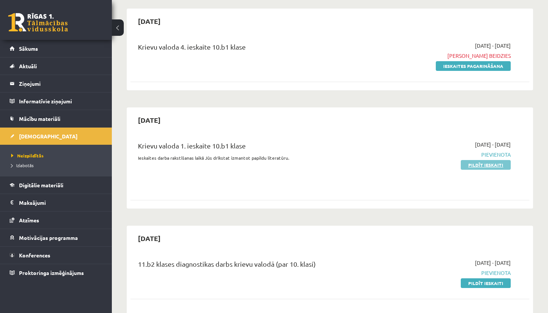
click at [481, 165] on link "Pildīt ieskaiti" at bounding box center [485, 165] width 50 height 10
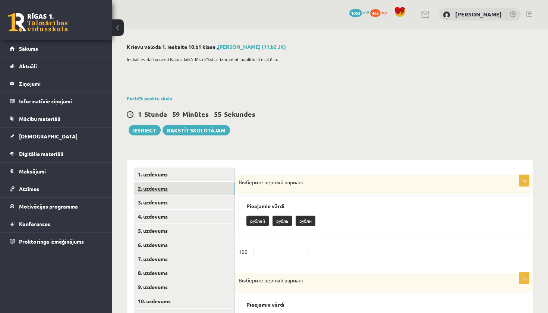
click at [173, 185] on link "2. uzdevums" at bounding box center [184, 188] width 100 height 14
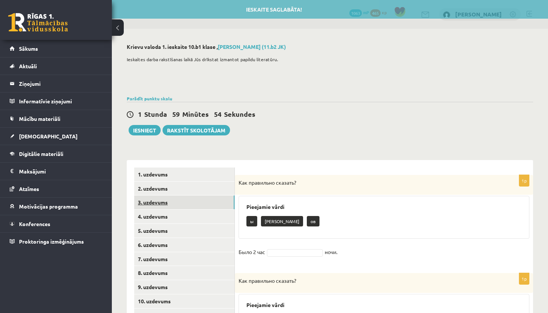
click at [172, 197] on link "3. uzdevums" at bounding box center [184, 202] width 100 height 14
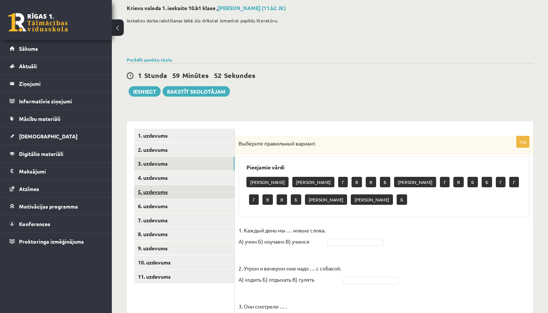
scroll to position [41, 0]
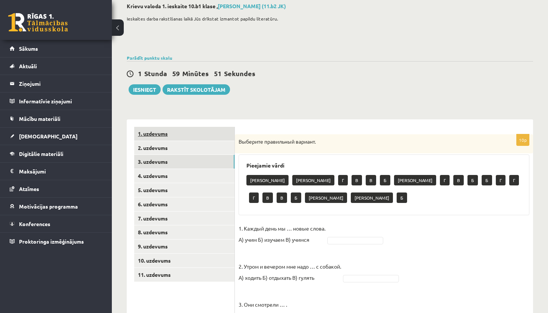
click at [178, 137] on link "1. uzdevums" at bounding box center [184, 134] width 100 height 14
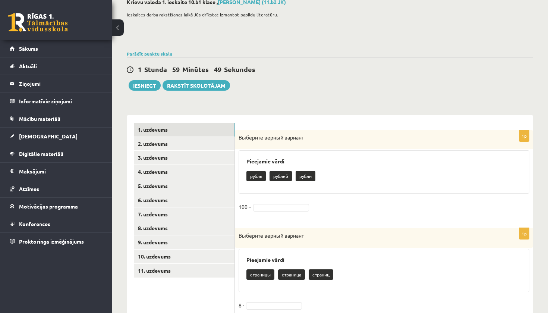
scroll to position [55, 0]
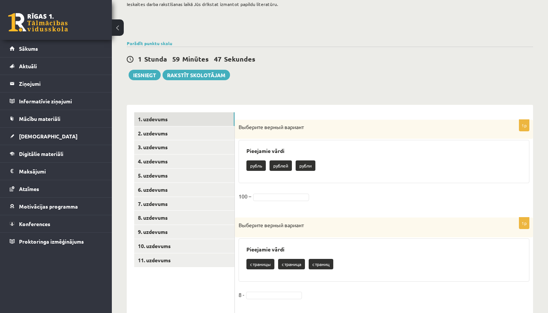
click at [282, 168] on p "pублей" at bounding box center [280, 165] width 22 height 10
drag, startPoint x: 282, startPoint y: 168, endPoint x: 281, endPoint y: 187, distance: 19.4
click at [281, 187] on div "1p Выберите верный вариант Pieejamie vārdi рубль pублей рубли 100 –" at bounding box center [384, 165] width 298 height 90
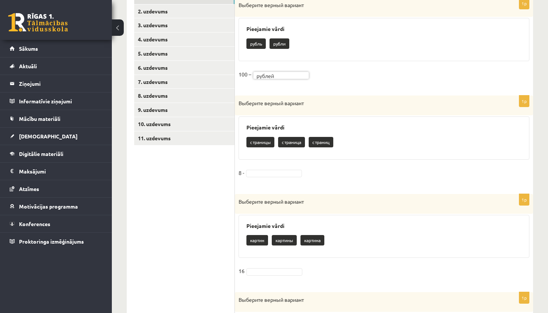
scroll to position [178, 0]
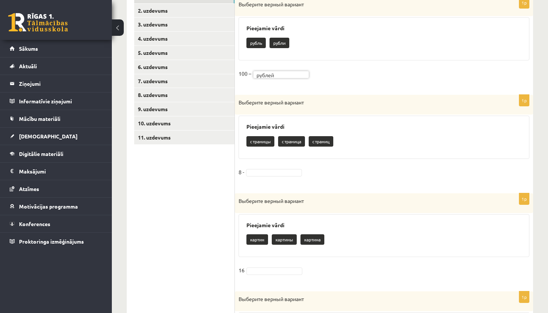
click at [316, 141] on p "страниц" at bounding box center [320, 141] width 25 height 10
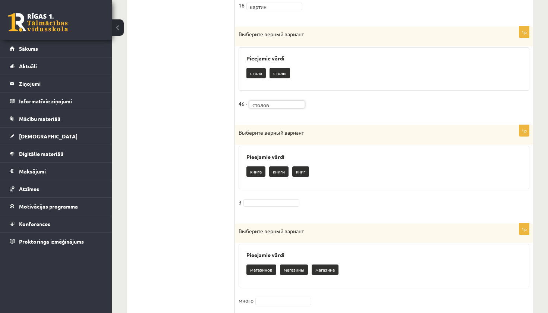
scroll to position [442, 0]
click at [275, 196] on fieldset "3" at bounding box center [383, 204] width 291 height 16
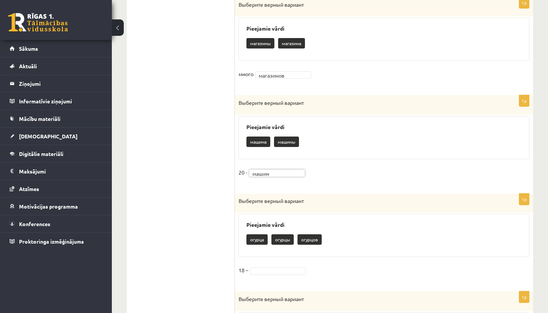
scroll to position [669, 0]
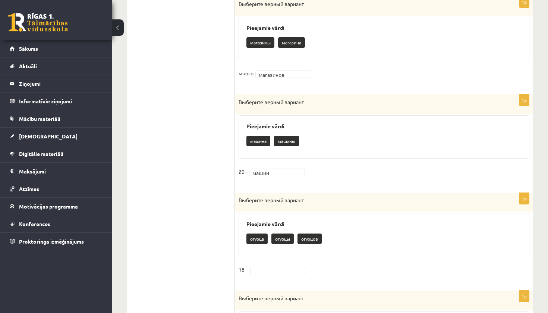
click at [276, 269] on fieldset "18 –" at bounding box center [383, 271] width 291 height 16
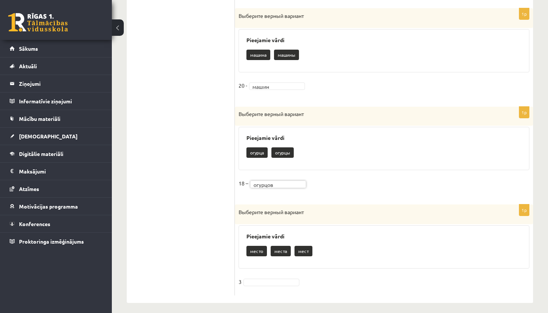
scroll to position [755, 0]
click at [268, 276] on fieldset "3" at bounding box center [383, 284] width 291 height 16
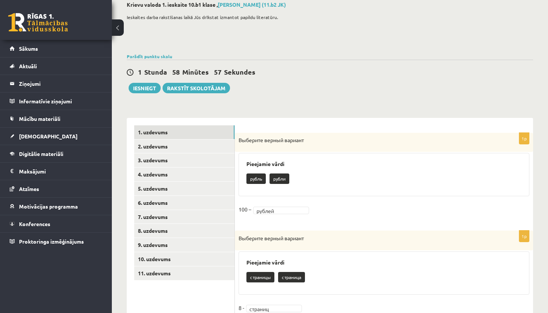
scroll to position [52, 0]
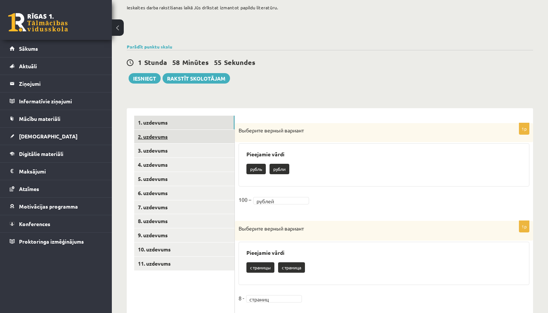
click at [199, 135] on link "2. uzdevums" at bounding box center [184, 137] width 100 height 14
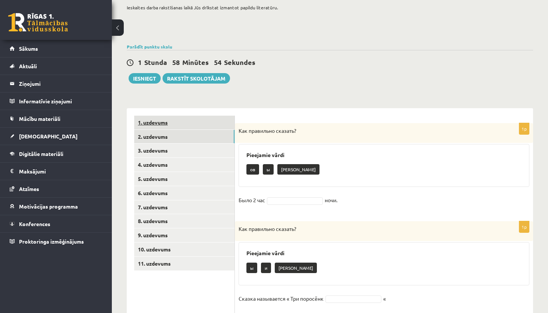
click at [199, 124] on link "1. uzdevums" at bounding box center [184, 122] width 100 height 14
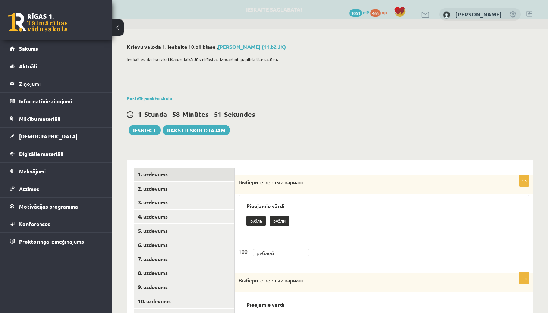
scroll to position [0, 0]
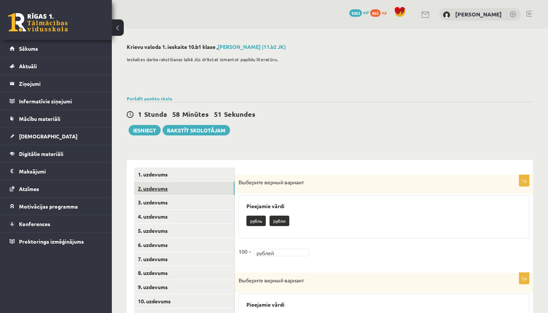
click at [183, 190] on link "2. uzdevums" at bounding box center [184, 188] width 100 height 14
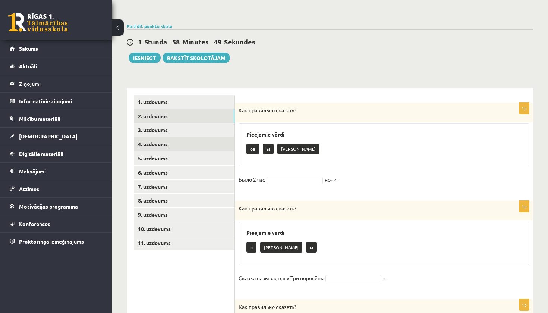
scroll to position [85, 0]
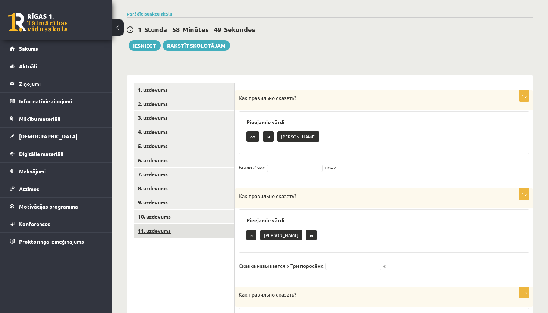
click at [177, 223] on link "11. uzdevums" at bounding box center [184, 230] width 100 height 14
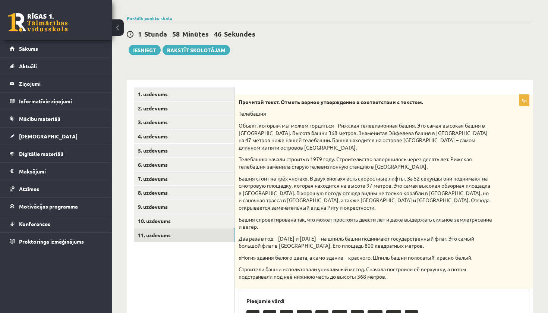
scroll to position [75, 0]
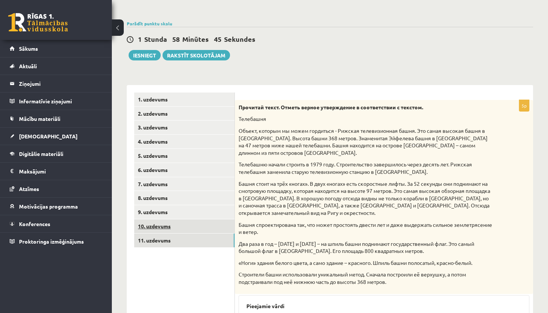
click at [188, 223] on link "10. uzdevums" at bounding box center [184, 226] width 100 height 14
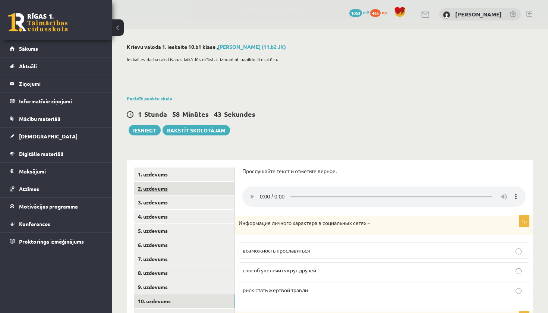
scroll to position [0, 0]
click at [190, 185] on link "2. uzdevums" at bounding box center [184, 188] width 100 height 14
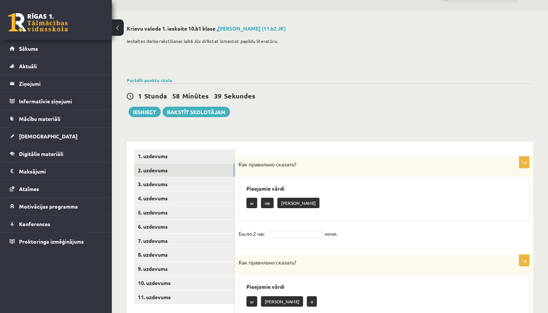
scroll to position [21, 0]
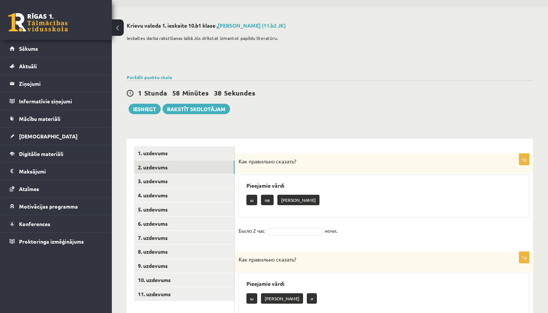
click at [283, 201] on p "а" at bounding box center [298, 199] width 42 height 10
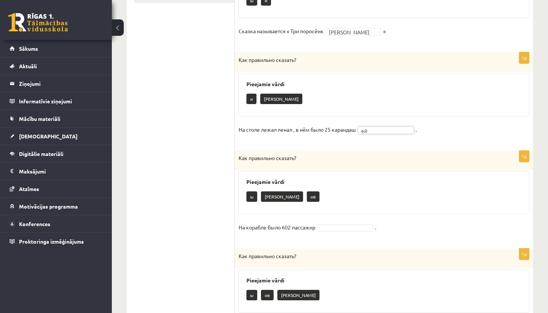
scroll to position [319, 0]
drag, startPoint x: 239, startPoint y: 125, endPoint x: 360, endPoint y: 125, distance: 121.4
click at [360, 125] on fieldset "На столе лежал пенал , в нём было 25 карандаш ей ** ." at bounding box center [383, 132] width 291 height 16
copy fieldset "На столе лежал пенал , в нём было 25 карандаш ей"
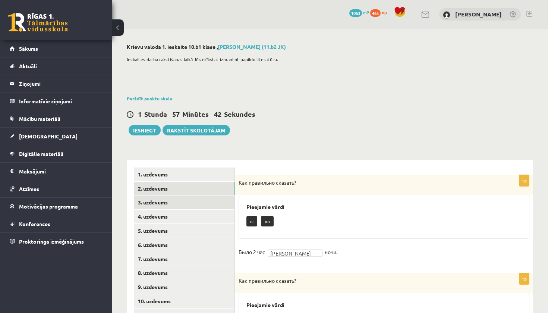
scroll to position [0, 0]
click at [200, 205] on link "3. uzdevums" at bounding box center [184, 202] width 100 height 14
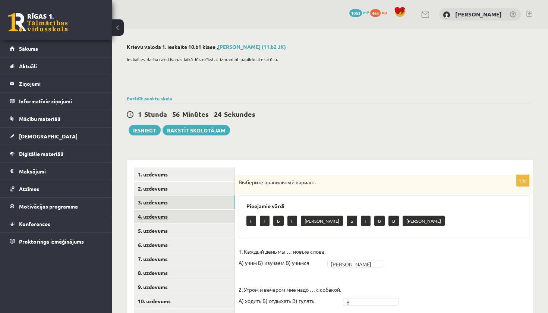
click at [170, 210] on link "4. uzdevums" at bounding box center [184, 216] width 100 height 14
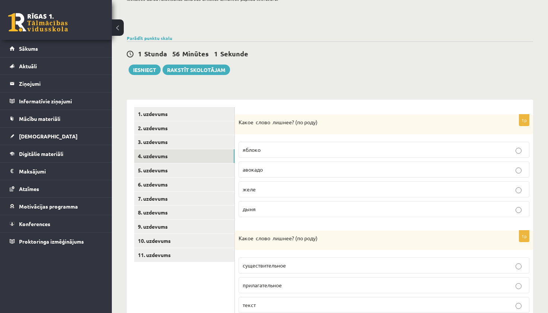
scroll to position [64, 0]
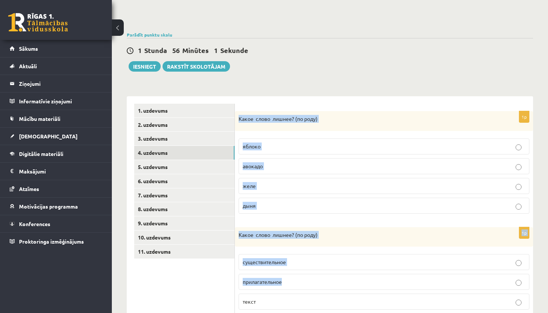
drag, startPoint x: 239, startPoint y: 181, endPoint x: 282, endPoint y: 289, distance: 115.6
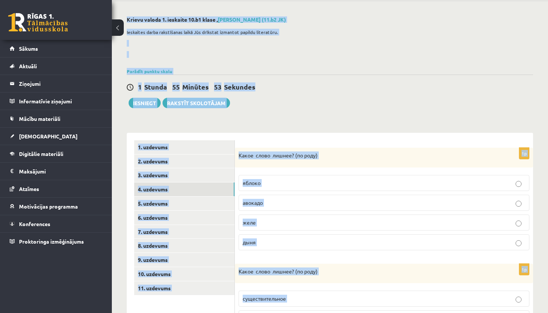
scroll to position [0, 0]
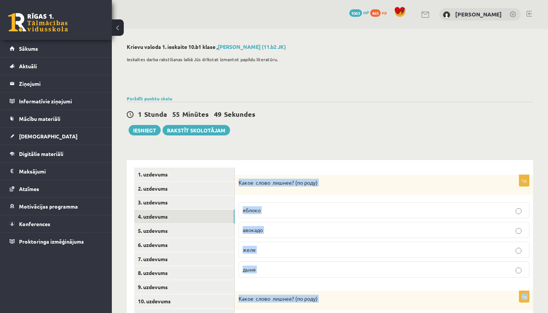
drag, startPoint x: 267, startPoint y: 289, endPoint x: 236, endPoint y: 180, distance: 113.5
copy form "Какое слово лишнее? ( по родy) яблоко авокадо желе дыня 1p Какое слово лишнее? …"
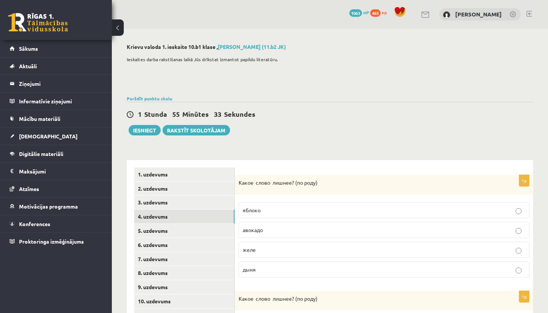
click at [267, 272] on p "дыня" at bounding box center [383, 269] width 282 height 8
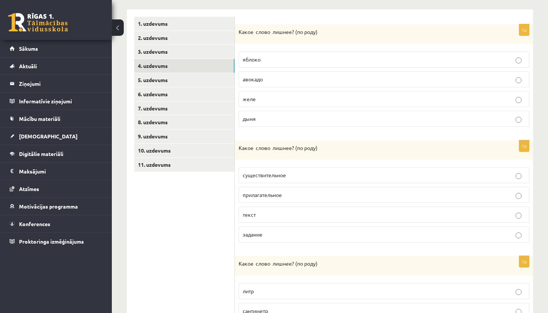
scroll to position [237, 0]
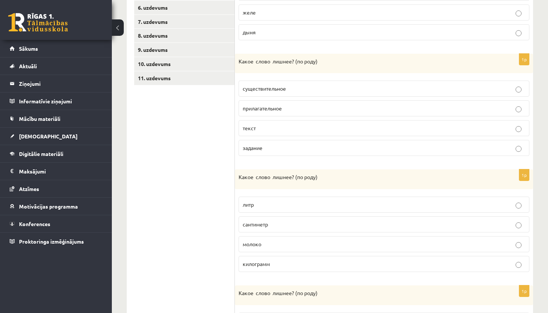
click at [317, 125] on p "текст" at bounding box center [383, 128] width 282 height 8
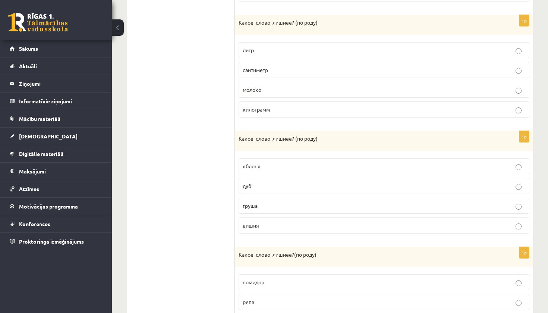
scroll to position [395, 0]
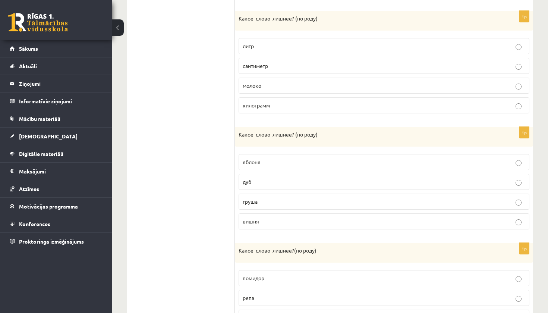
click at [294, 83] on p "молоко" at bounding box center [383, 86] width 282 height 8
click at [288, 179] on p "дуб" at bounding box center [383, 182] width 282 height 8
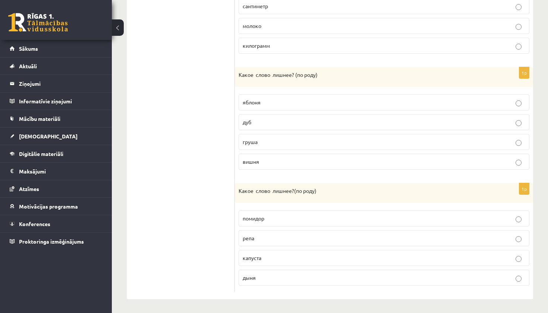
scroll to position [454, 0]
click at [275, 219] on p "помидор" at bounding box center [383, 219] width 282 height 8
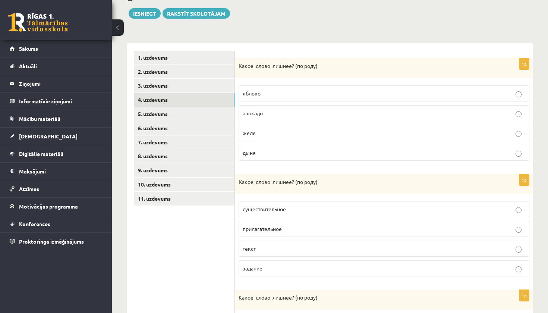
scroll to position [67, 0]
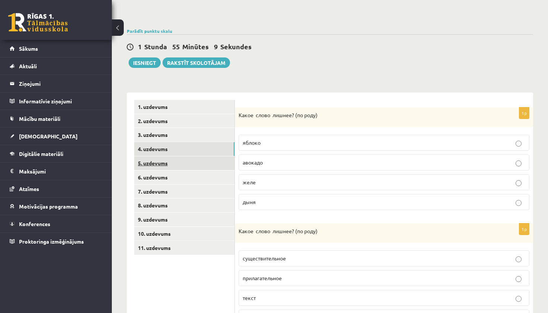
click at [173, 163] on link "5. uzdevums" at bounding box center [184, 163] width 100 height 14
click at [265, 177] on p "дерево" at bounding box center [383, 181] width 282 height 8
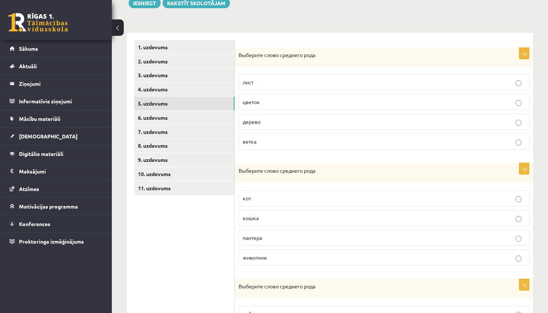
scroll to position [128, 0]
click at [280, 262] on label "животное" at bounding box center [383, 256] width 291 height 16
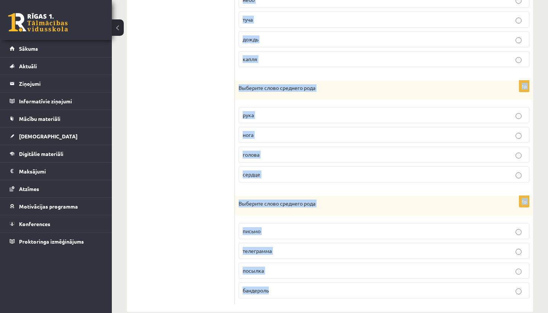
scroll to position [453, 0]
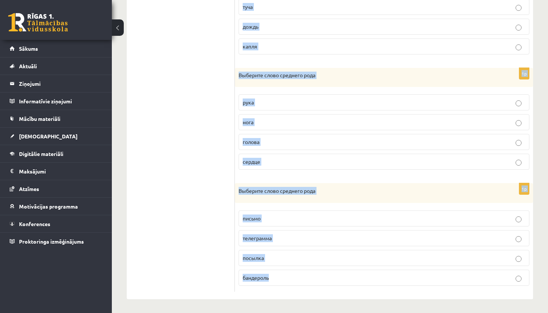
drag, startPoint x: 239, startPoint y: 183, endPoint x: 473, endPoint y: 312, distance: 267.4
copy form "Выберите слово среднего рода лист цветок дерево ветка 1p Выберите слово среднег…"
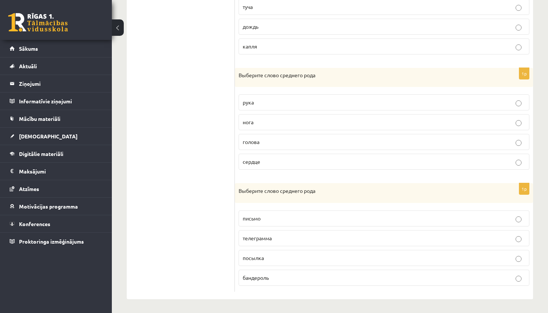
click at [217, 184] on ul "1. uzdevums 2. uzdevums 3. uzdevums 4. uzdevums 5. uzdevums 6. uzdevums 7. uzde…" at bounding box center [184, 2] width 101 height 577
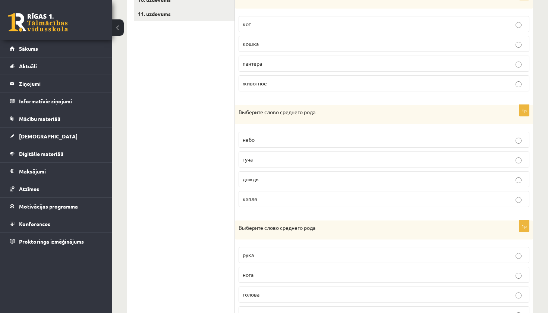
scroll to position [367, 0]
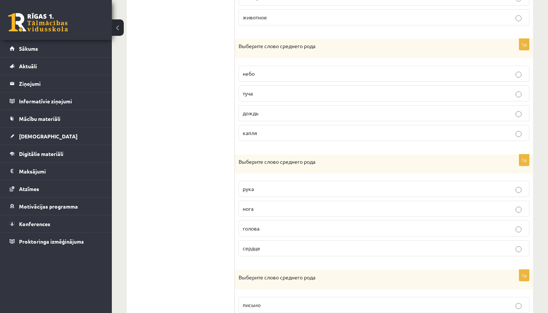
click at [288, 74] on p "небо" at bounding box center [383, 74] width 282 height 8
click at [285, 259] on div "1p Выберите слово среднего рода рука нога голова сердце" at bounding box center [384, 208] width 298 height 108
click at [285, 250] on p "сердце" at bounding box center [383, 248] width 282 height 8
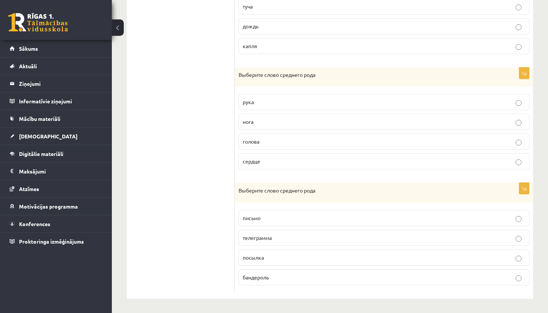
scroll to position [453, 0]
click at [286, 222] on label "письмо" at bounding box center [383, 218] width 291 height 16
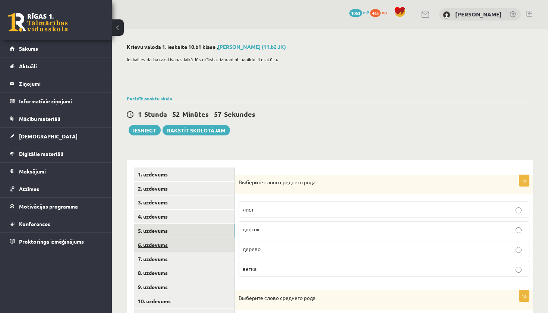
scroll to position [0, 0]
click at [144, 244] on link "6. uzdevums" at bounding box center [184, 245] width 100 height 14
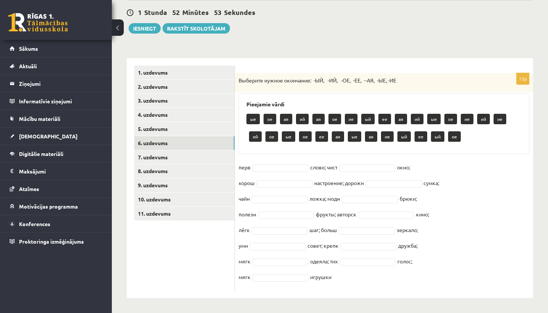
scroll to position [101, 0]
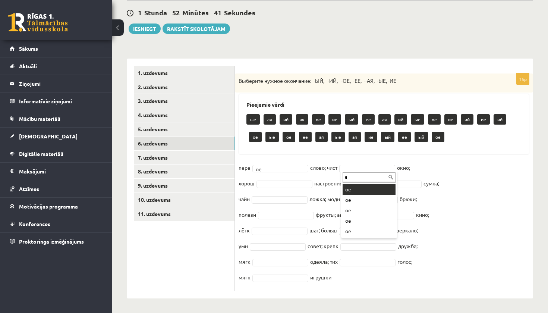
type input "*"
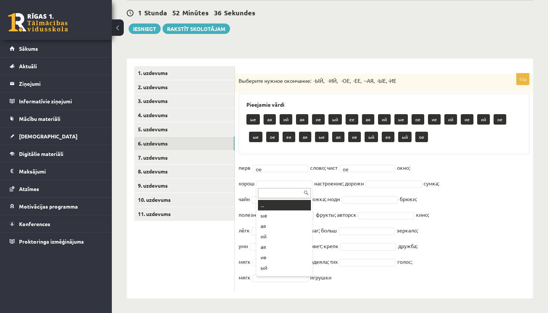
type input "*"
click at [279, 158] on div "15p Выберите нужное окончание: -ЫЙ, -ИЙ, -ОЕ, -ЕЕ, --АЯ, -ЫЕ, -ИЕ Pieejamie vār…" at bounding box center [384, 181] width 298 height 217
drag, startPoint x: 239, startPoint y: 166, endPoint x: 234, endPoint y: 176, distance: 11.3
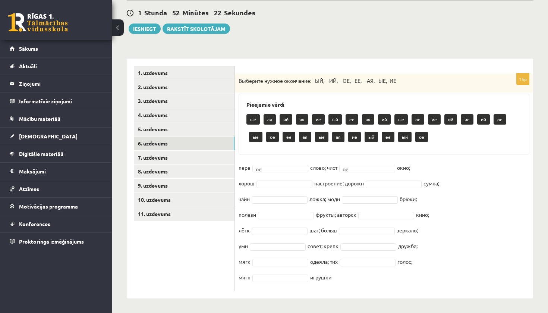
drag, startPoint x: 239, startPoint y: 168, endPoint x: 340, endPoint y: 277, distance: 148.4
click at [340, 277] on fieldset "перв ое ** слово; чист ое ** окно; хорош настроение; дорожн сумка; чайн ложка; …" at bounding box center [383, 224] width 291 height 125
copy fieldset "перв ое слово; чист ое окно; хорош настроение; дорожн сумка; чайн ложка; модн б…"
click at [357, 152] on div "Pieejamie vārdi ые ая ий ая ие ый ее ая ий ые ое ие ий ие ий ое ые ое ее ая ые …" at bounding box center [383, 123] width 291 height 61
click at [396, 0] on div "1 Stunda 51 Minūtes 54 Sekundes Ieskaite saglabāta! Iesniegt Rakstīt skolotājam" at bounding box center [330, 17] width 406 height 34
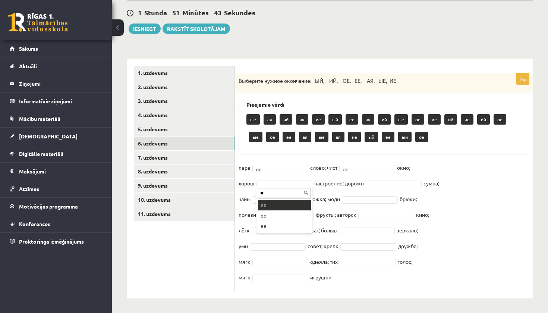
type input "**"
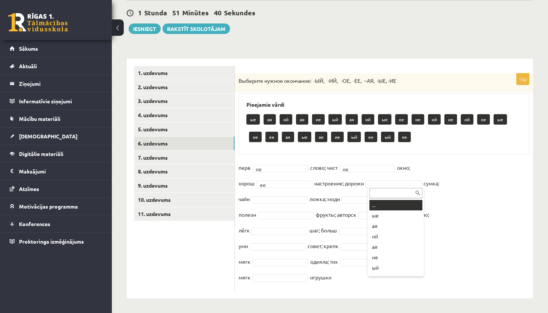
type input "*"
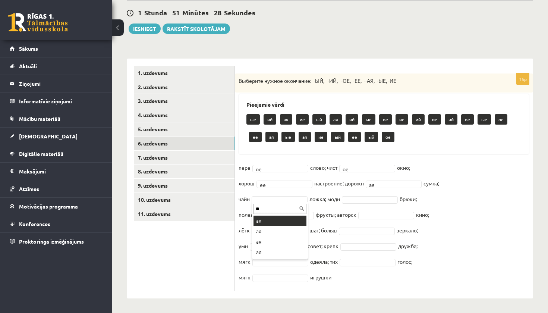
type input "**"
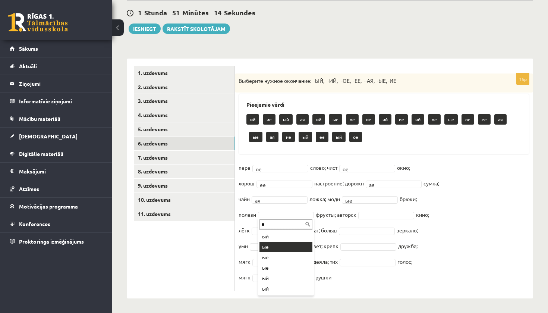
type input "*"
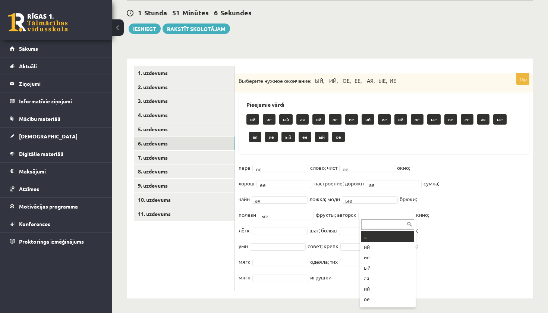
type input "*"
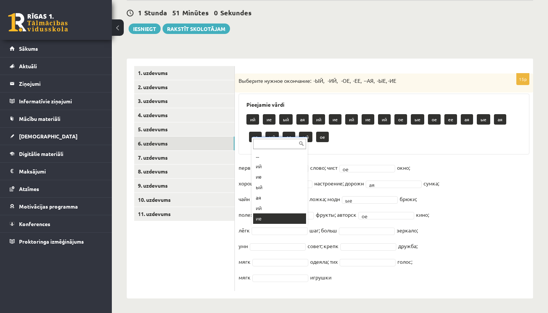
scroll to position [9, 0]
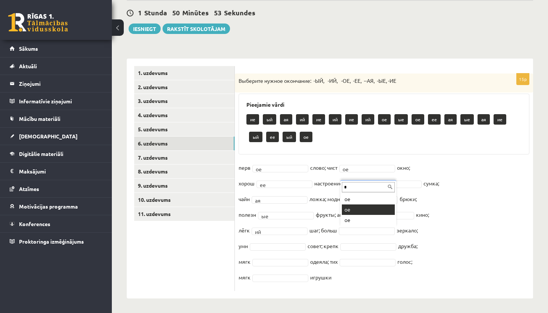
type input "*"
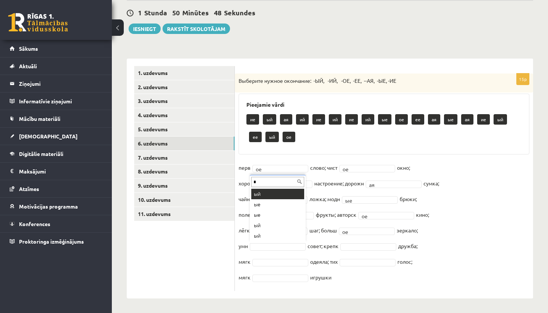
type input "*"
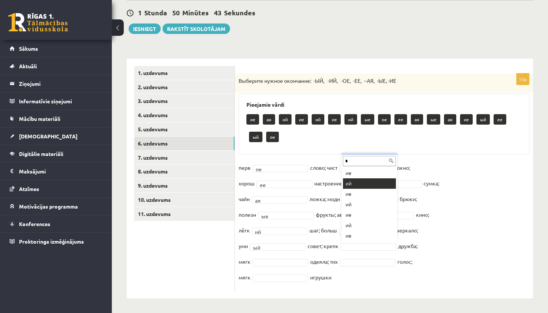
type input "*"
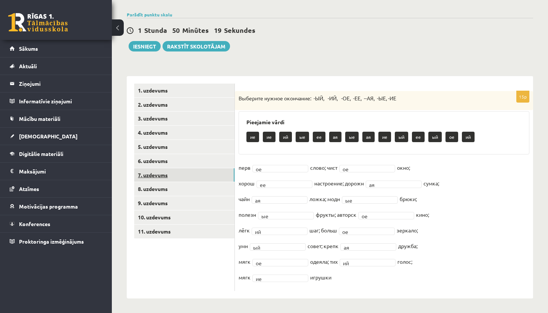
click at [190, 174] on link "7. uzdevums" at bounding box center [184, 175] width 100 height 14
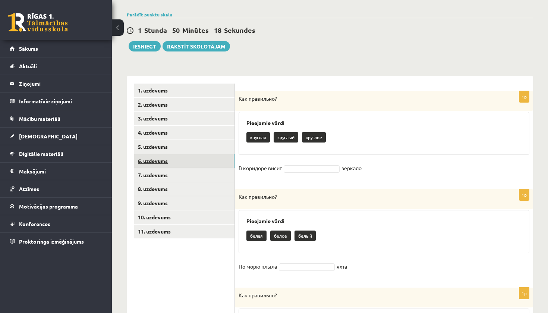
click at [187, 157] on link "6. uzdevums" at bounding box center [184, 161] width 100 height 14
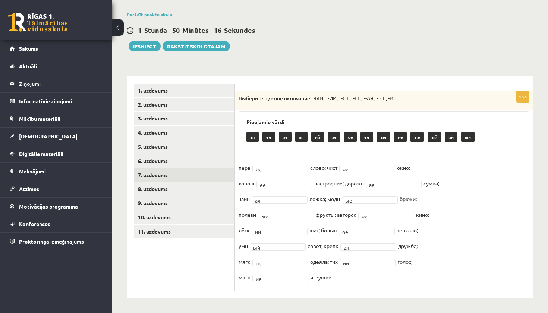
click at [190, 173] on link "7. uzdevums" at bounding box center [184, 175] width 100 height 14
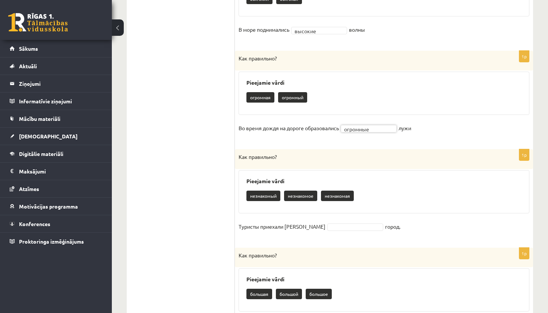
scroll to position [714, 0]
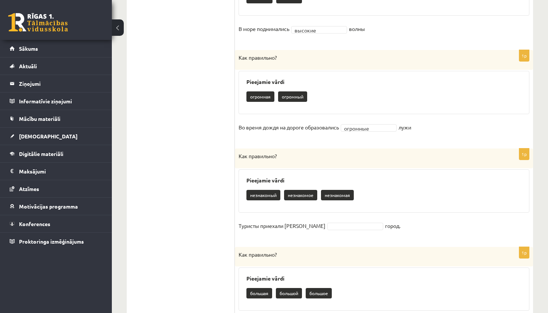
click at [312, 220] on fieldset "Туристы приехали в город." at bounding box center [383, 228] width 291 height 16
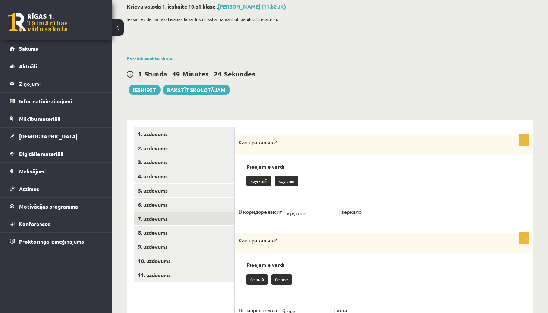
scroll to position [47, 0]
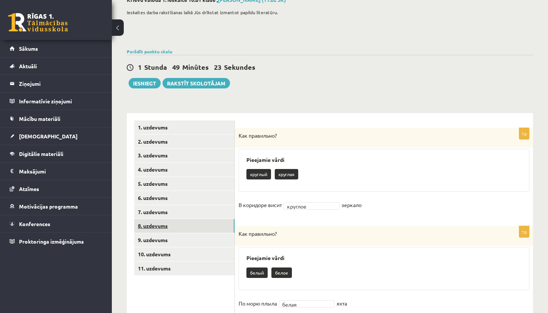
click at [166, 226] on link "8. uzdevums" at bounding box center [184, 226] width 100 height 14
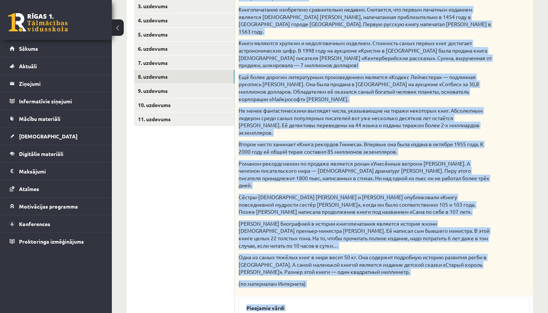
scroll to position [202, 0]
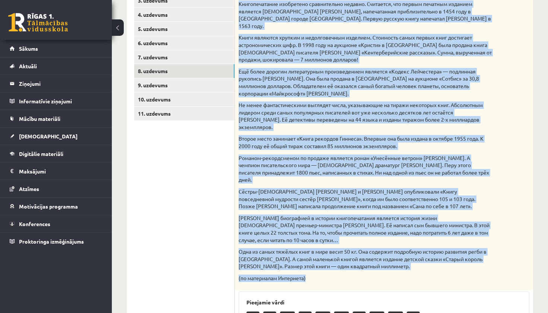
drag, startPoint x: 239, startPoint y: 148, endPoint x: 309, endPoint y: 246, distance: 120.6
click at [309, 246] on div "Прочитай текст. Отметь верное утверждение в соответствии с текстом. Интересные …" at bounding box center [384, 131] width 298 height 317
copy div "Прочитай текст. Отметь верное утверждение в соответствии с текстом. Интересные …"
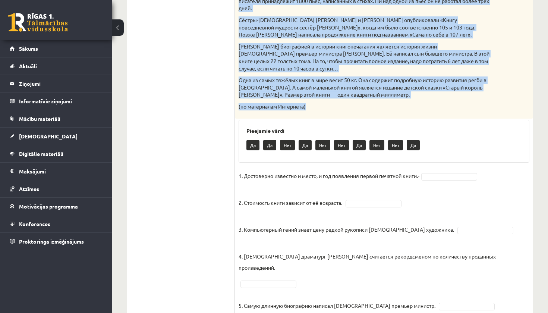
scroll to position [372, 0]
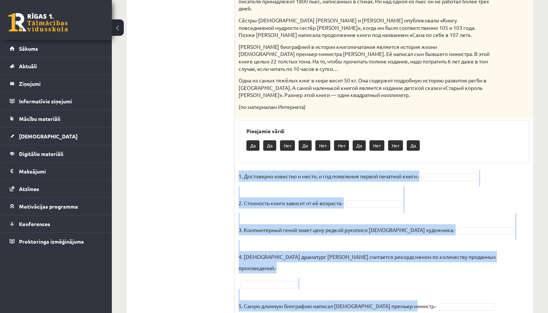
drag, startPoint x: 239, startPoint y: 145, endPoint x: 345, endPoint y: 270, distance: 164.2
click at [345, 270] on fieldset "1. Достоверно известно и место, и год появления первой печатной книги.- 2. Стои…" at bounding box center [383, 248] width 291 height 156
copy fieldset "1. Достоверно известно и место, и год появления первой печатной книги.- 2. Стои…"
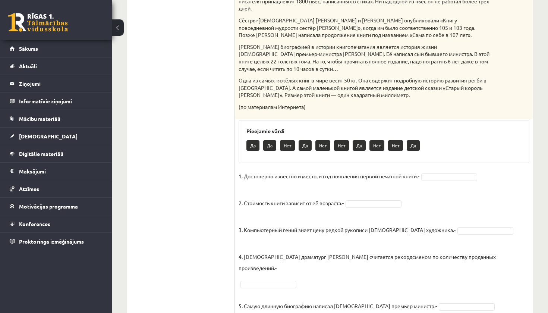
click at [420, 17] on p "Сёстры-американки Сара и Элизабет Дэлэни опубликовали «Книгу повседневной мудро…" at bounding box center [364, 28] width 253 height 22
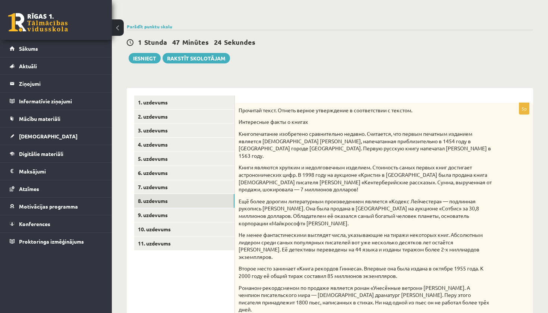
scroll to position [45, 0]
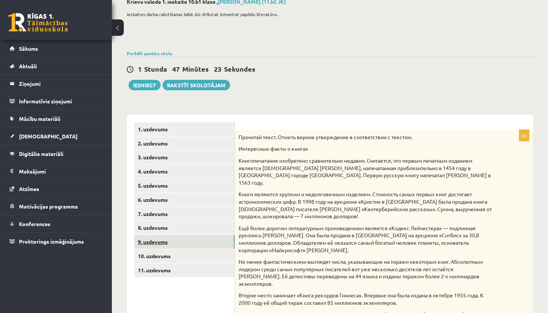
click at [202, 235] on link "9. uzdevums" at bounding box center [184, 242] width 100 height 14
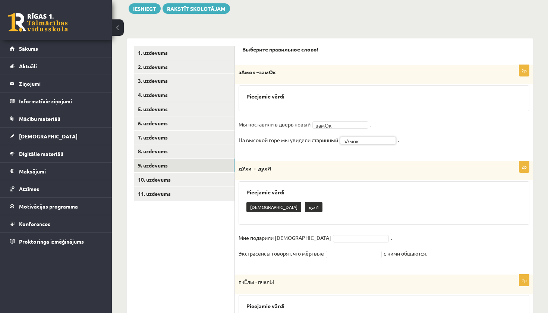
scroll to position [122, 0]
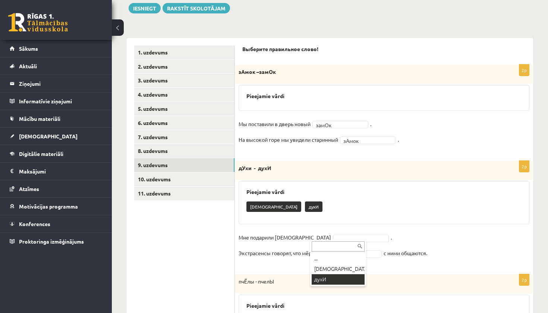
click at [343, 285] on div "... дУхи духИ" at bounding box center [338, 262] width 56 height 46
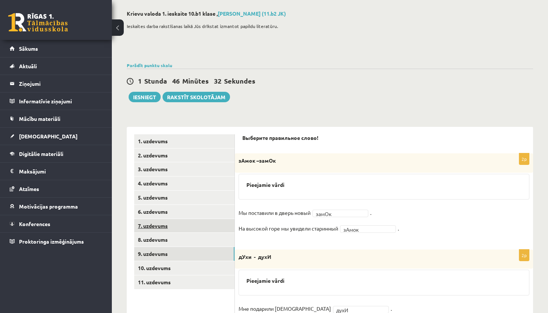
scroll to position [36, 0]
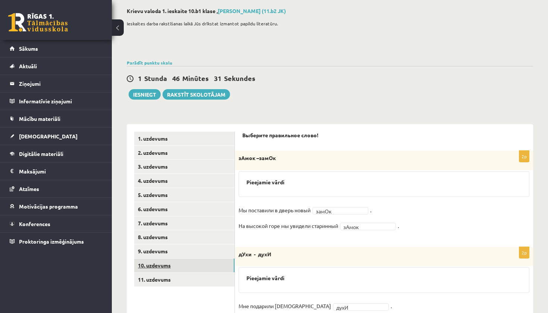
click at [174, 263] on link "10. uzdevums" at bounding box center [184, 265] width 100 height 14
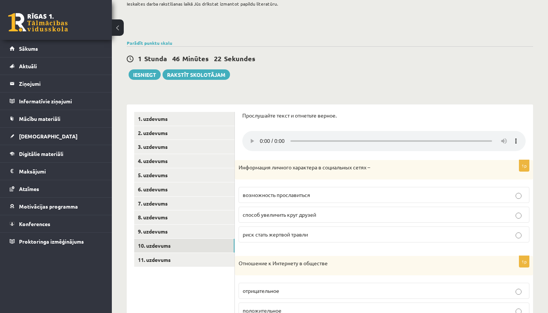
scroll to position [59, 0]
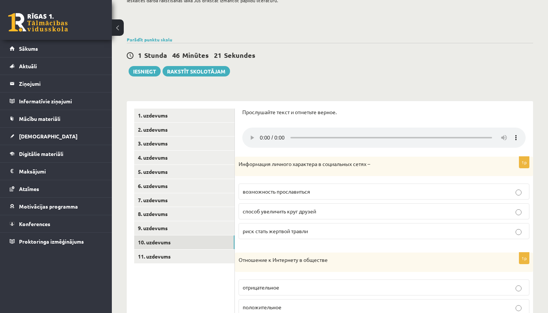
click at [288, 223] on label "риск стать жертвой травли" at bounding box center [383, 231] width 291 height 16
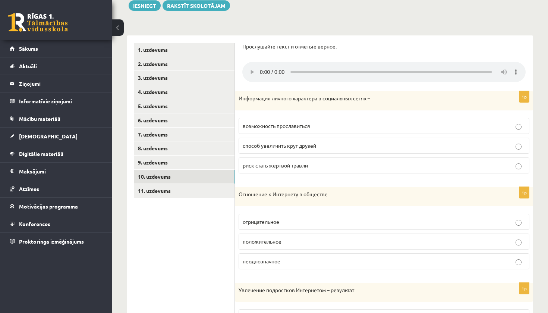
scroll to position [125, 0]
click at [275, 257] on span "неоднозначное" at bounding box center [261, 260] width 38 height 7
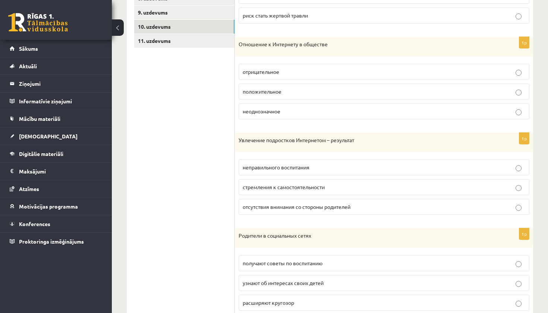
scroll to position [275, 0]
click at [277, 182] on label "стремления к самостоятельности" at bounding box center [383, 186] width 291 height 16
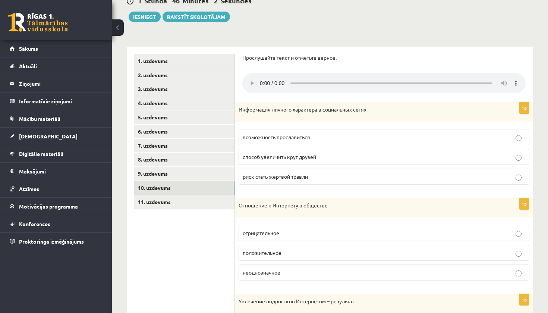
scroll to position [105, 0]
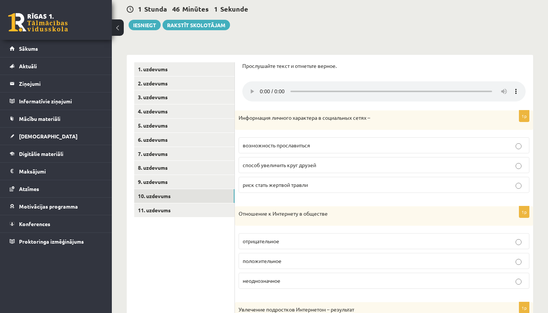
click at [261, 84] on audio at bounding box center [383, 91] width 283 height 20
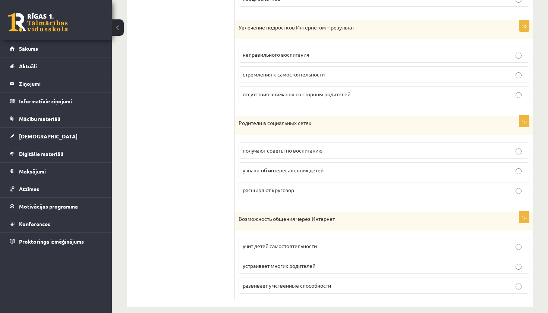
scroll to position [386, 0]
click at [379, 262] on p "устраивает многих родителей" at bounding box center [383, 266] width 282 height 8
click at [494, 166] on p "узнают об интересах своих детей" at bounding box center [383, 170] width 282 height 8
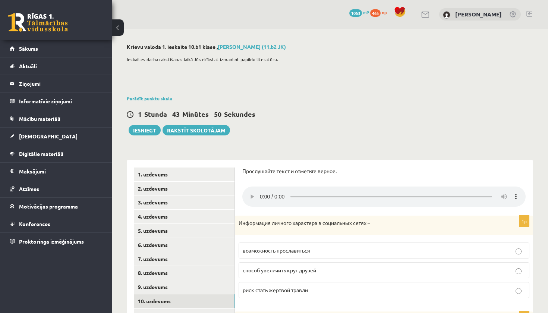
scroll to position [0, 0]
click at [340, 266] on p "способ увеличить круг друзей" at bounding box center [383, 270] width 282 height 8
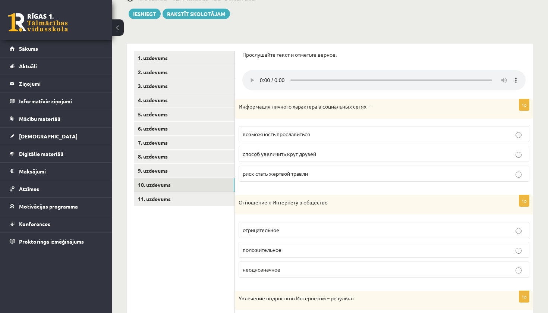
scroll to position [121, 0]
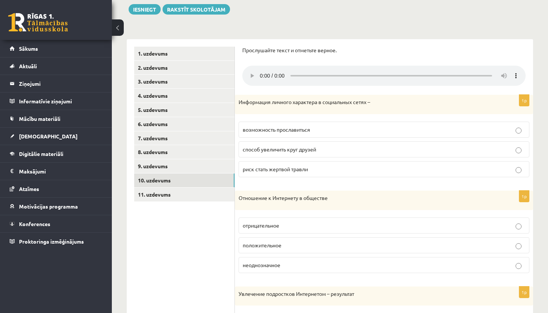
click at [345, 241] on p "положительное" at bounding box center [383, 245] width 282 height 8
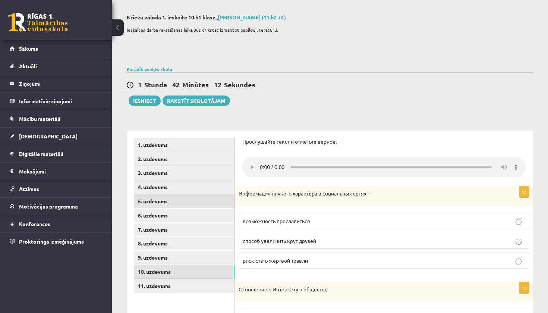
scroll to position [43, 0]
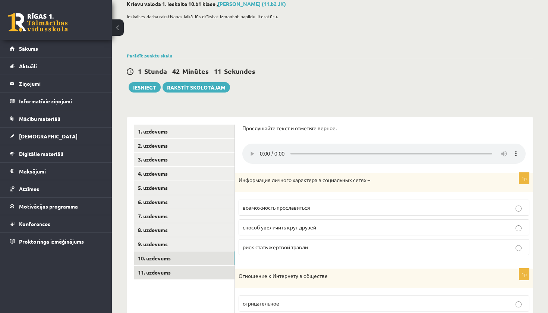
click at [183, 270] on link "11. uzdevums" at bounding box center [184, 272] width 100 height 14
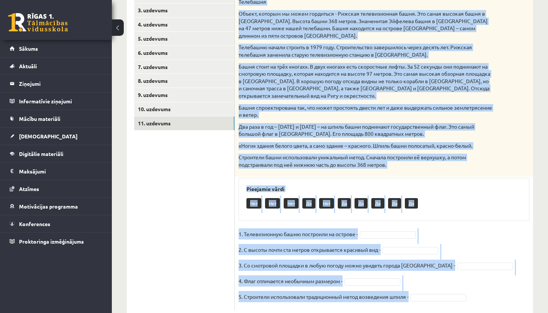
scroll to position [207, 0]
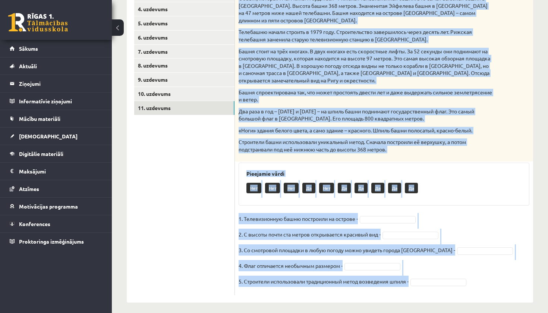
drag, startPoint x: 240, startPoint y: 116, endPoint x: 396, endPoint y: 311, distance: 249.4
click at [396, 311] on div "Krievu valoda 1. ieskaite 10.b1 klase , Jeļizaveta Kamenska (11.b2 JK) Ieskaite…" at bounding box center [330, 69] width 436 height 495
copy div "Прочитай текст. Отметь верное утверждение в соответствии с текстом. Телебашня О…"
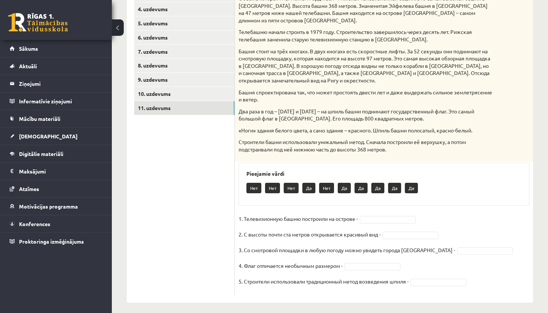
click at [203, 261] on ul "1. uzdevums 2. uzdevums 3. uzdevums 4. uzdevums 5. uzdevums 6. uzdevums 7. uzde…" at bounding box center [184, 127] width 101 height 335
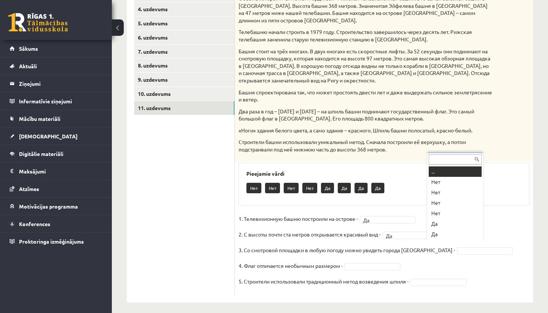
scroll to position [9, 0]
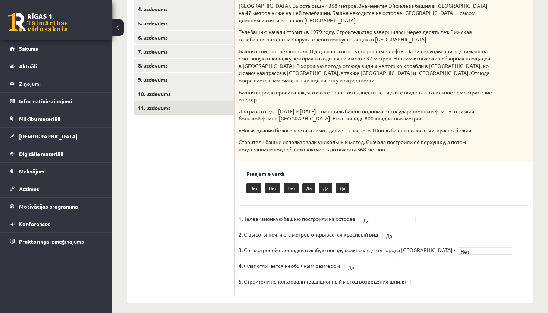
click at [453, 280] on fieldset "1. Телевизионную башню построили на острове - Да ** 2. С высоты почти ста метро…" at bounding box center [383, 252] width 291 height 78
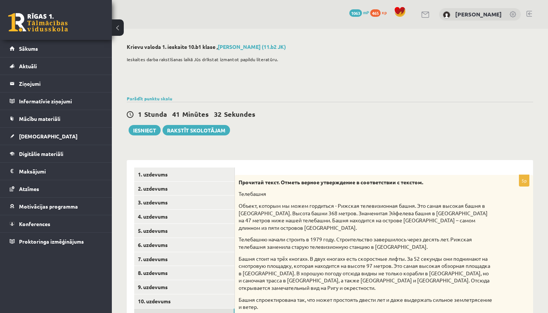
scroll to position [0, 0]
click at [150, 133] on button "Iesniegt" at bounding box center [145, 130] width 32 height 10
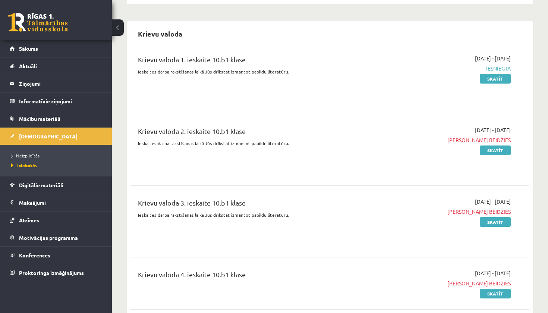
scroll to position [1129, 0]
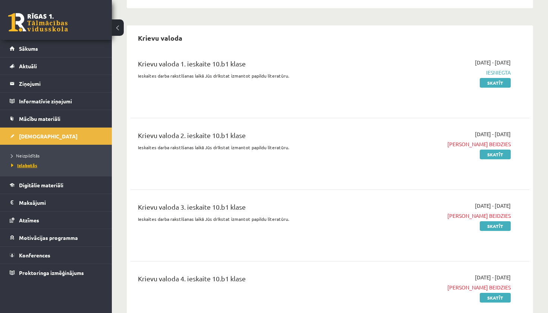
click at [52, 165] on link "Izlabotās" at bounding box center [57, 165] width 93 height 7
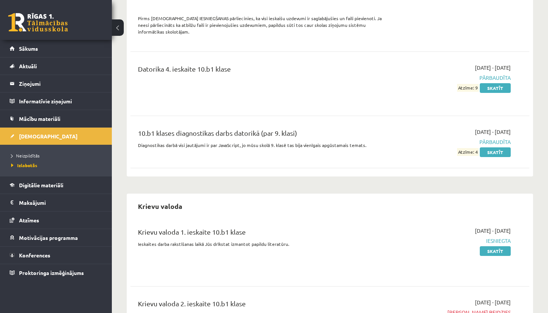
scroll to position [968, 0]
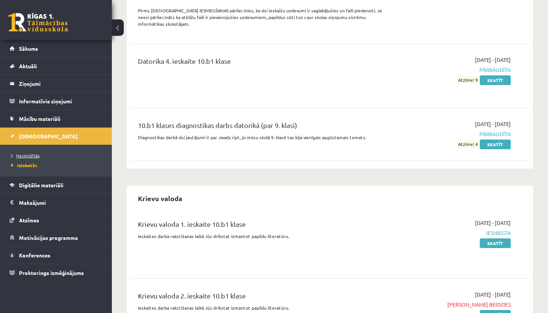
click at [46, 155] on link "Neizpildītās" at bounding box center [57, 155] width 93 height 7
